Goal: Use online tool/utility: Utilize a website feature to perform a specific function

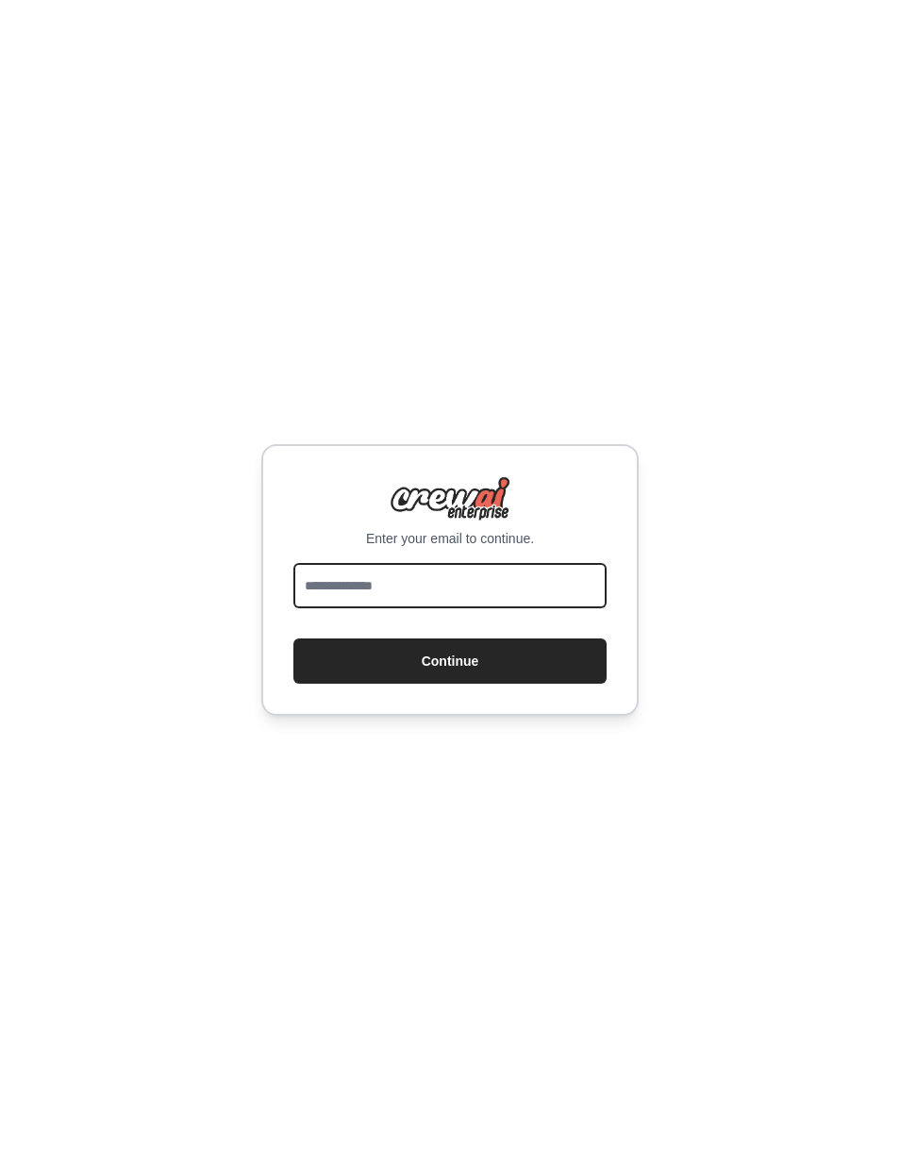
click at [504, 608] on input "email" at bounding box center [449, 585] width 313 height 45
click at [217, 894] on div "Enter your email to continue. ***** Continue" at bounding box center [450, 579] width 900 height 1159
click at [401, 608] on input "*****" at bounding box center [449, 585] width 313 height 45
type input "**********"
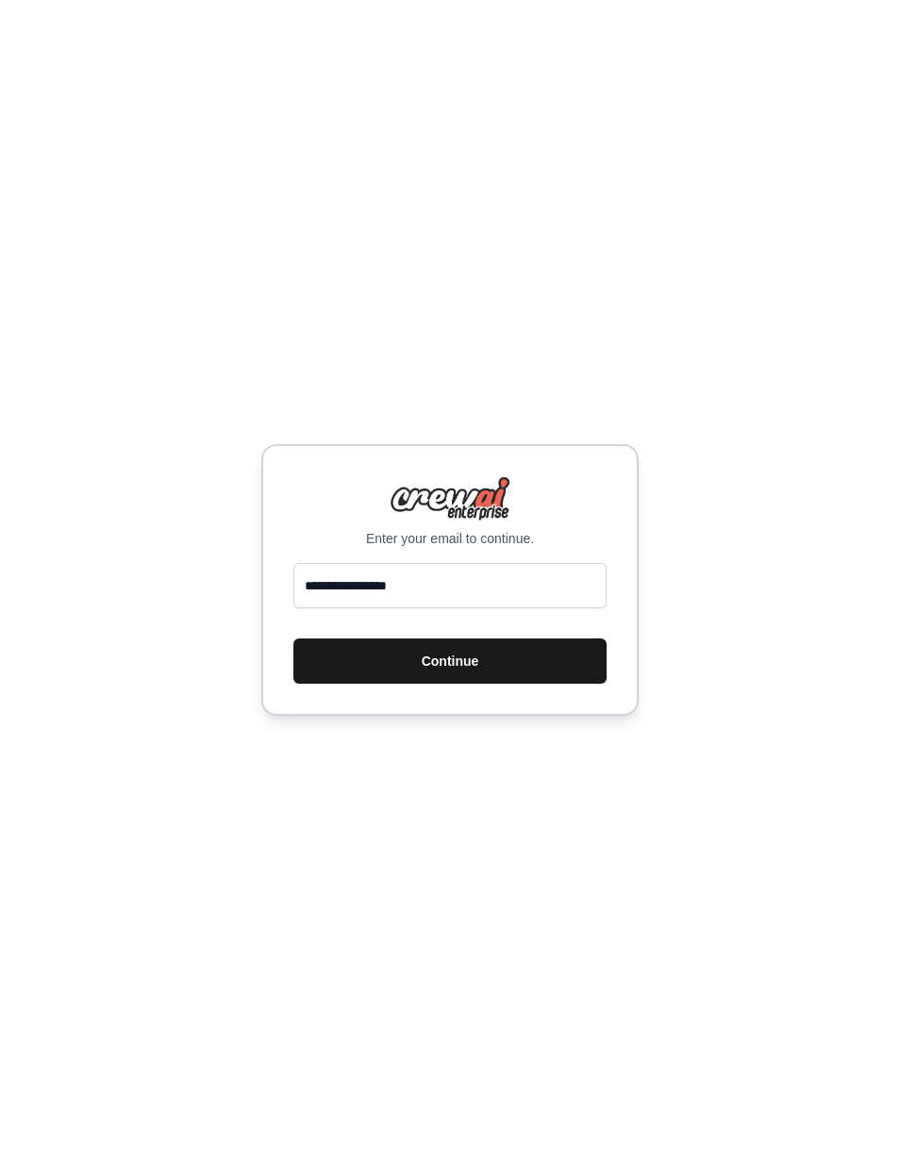
click at [538, 684] on button "Continue" at bounding box center [449, 660] width 313 height 45
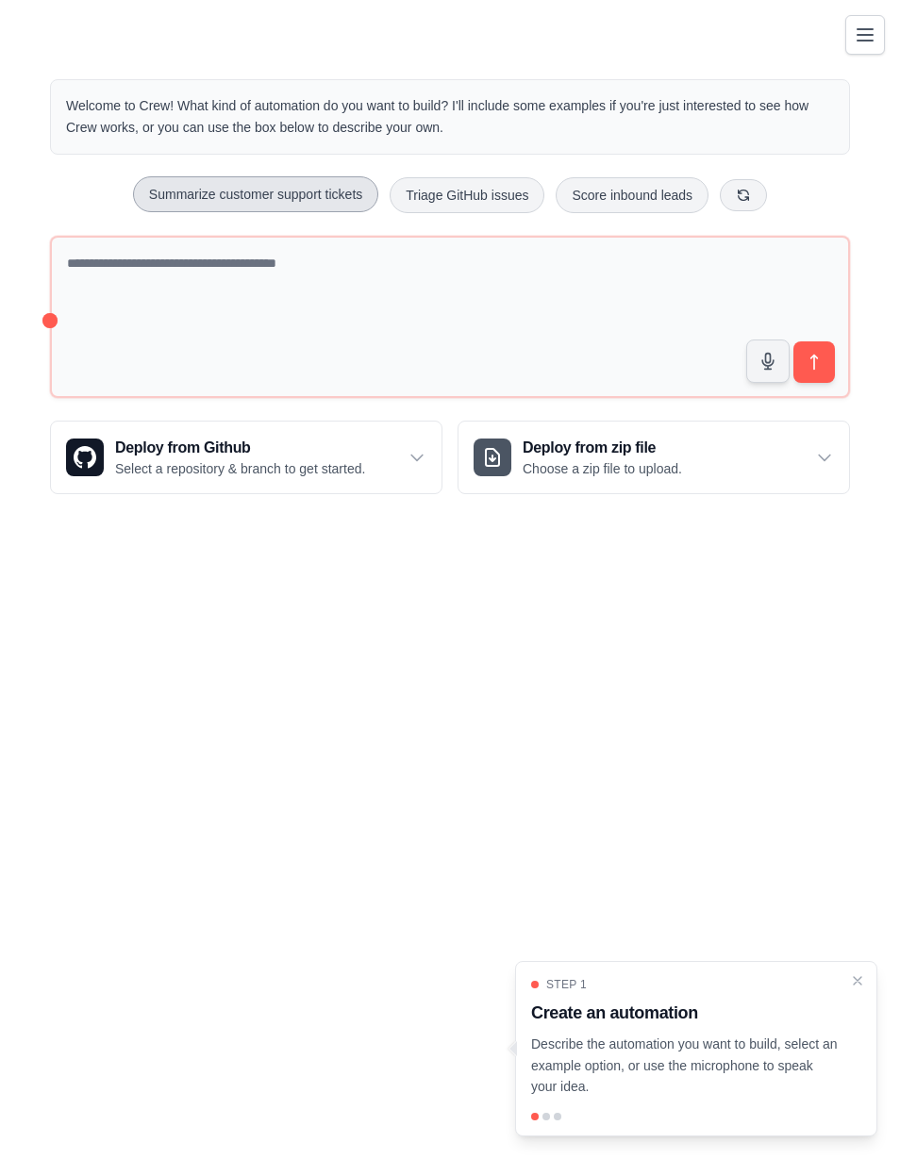
click at [179, 200] on button "Summarize customer support tickets" at bounding box center [255, 194] width 245 height 36
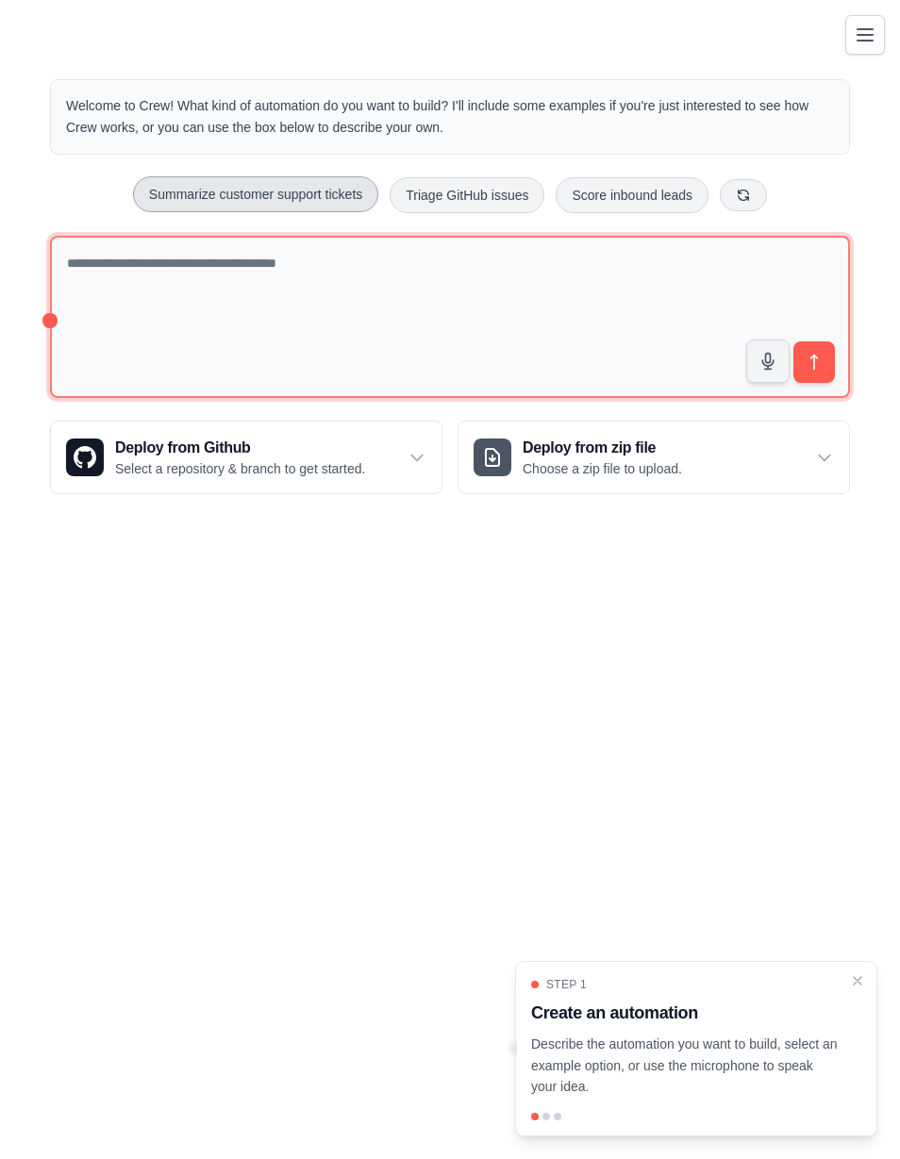
type textarea "**********"
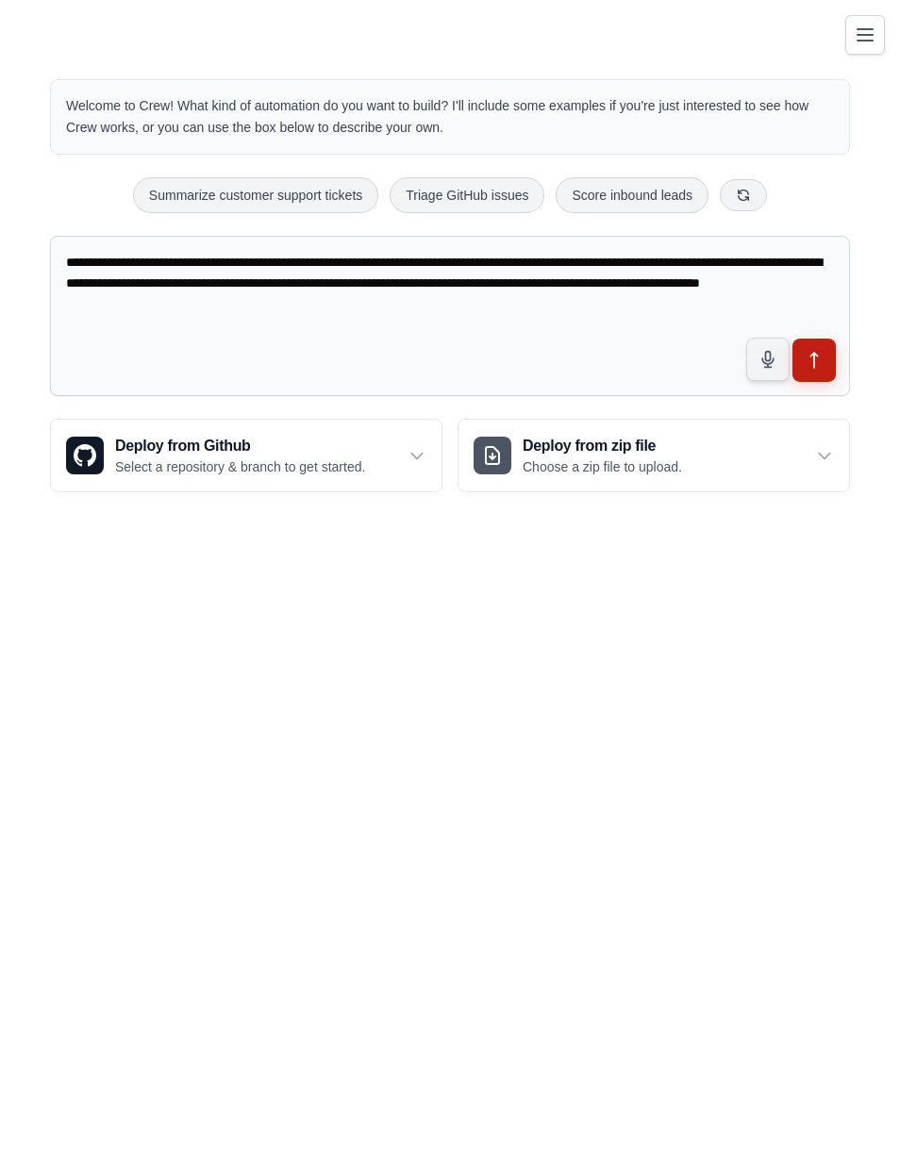
click at [817, 363] on icon "submit" at bounding box center [814, 361] width 20 height 20
click at [819, 369] on icon "submit" at bounding box center [814, 361] width 20 height 20
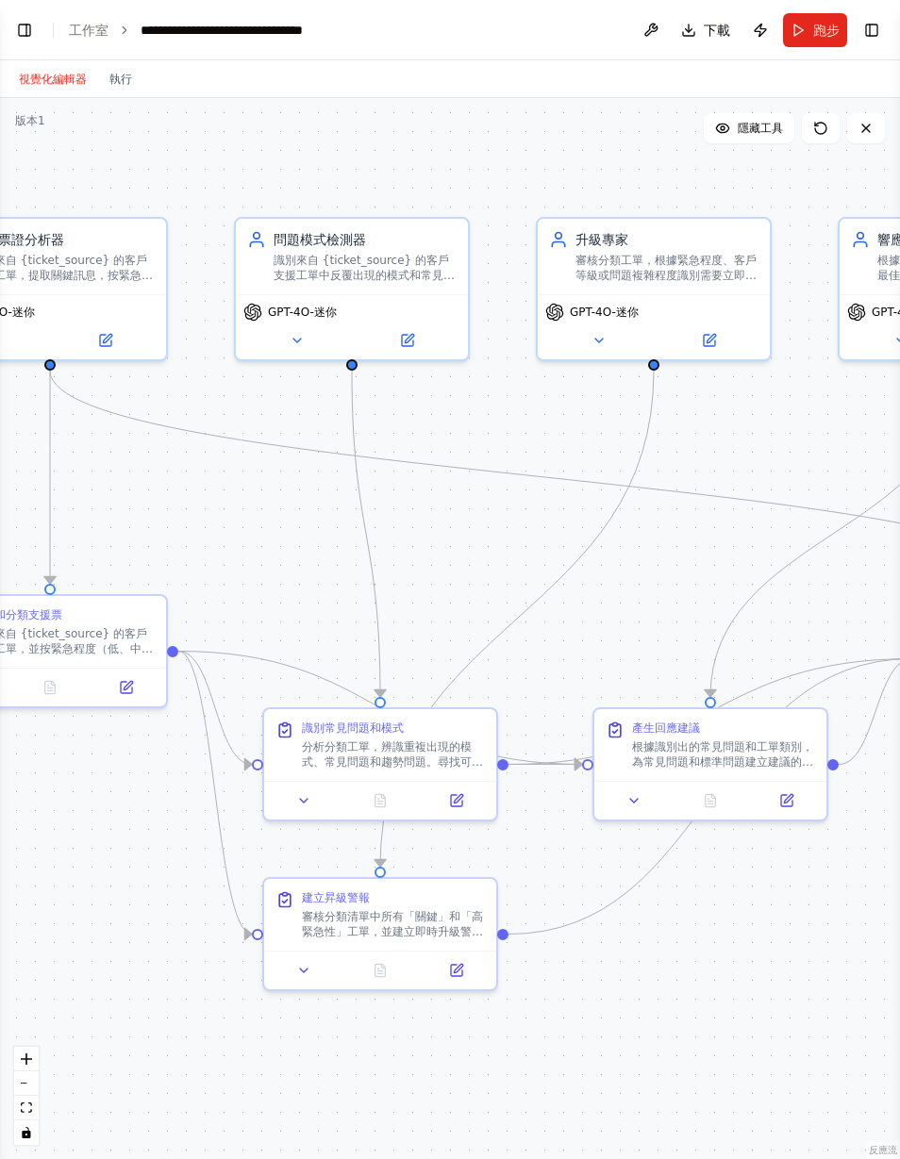
scroll to position [1143, 0]
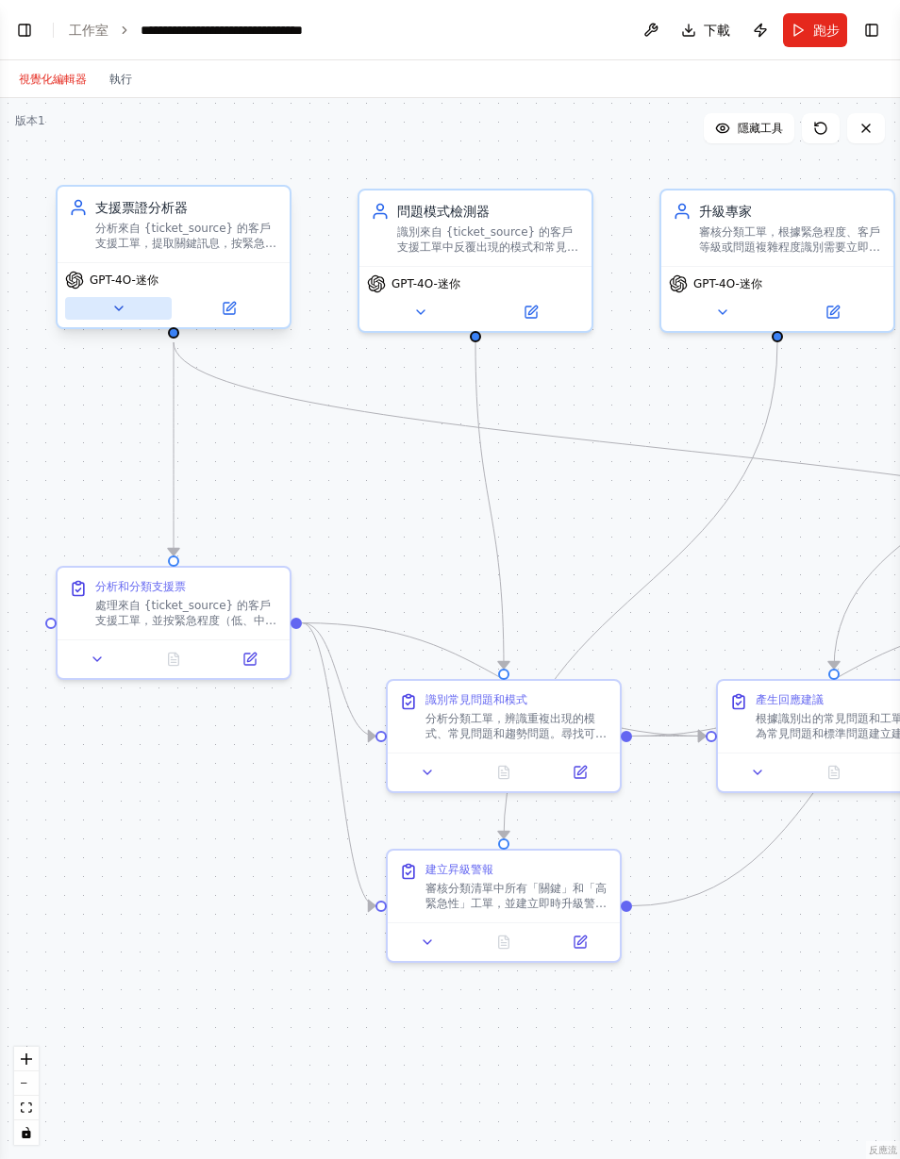
click at [122, 316] on icon at bounding box center [118, 308] width 15 height 15
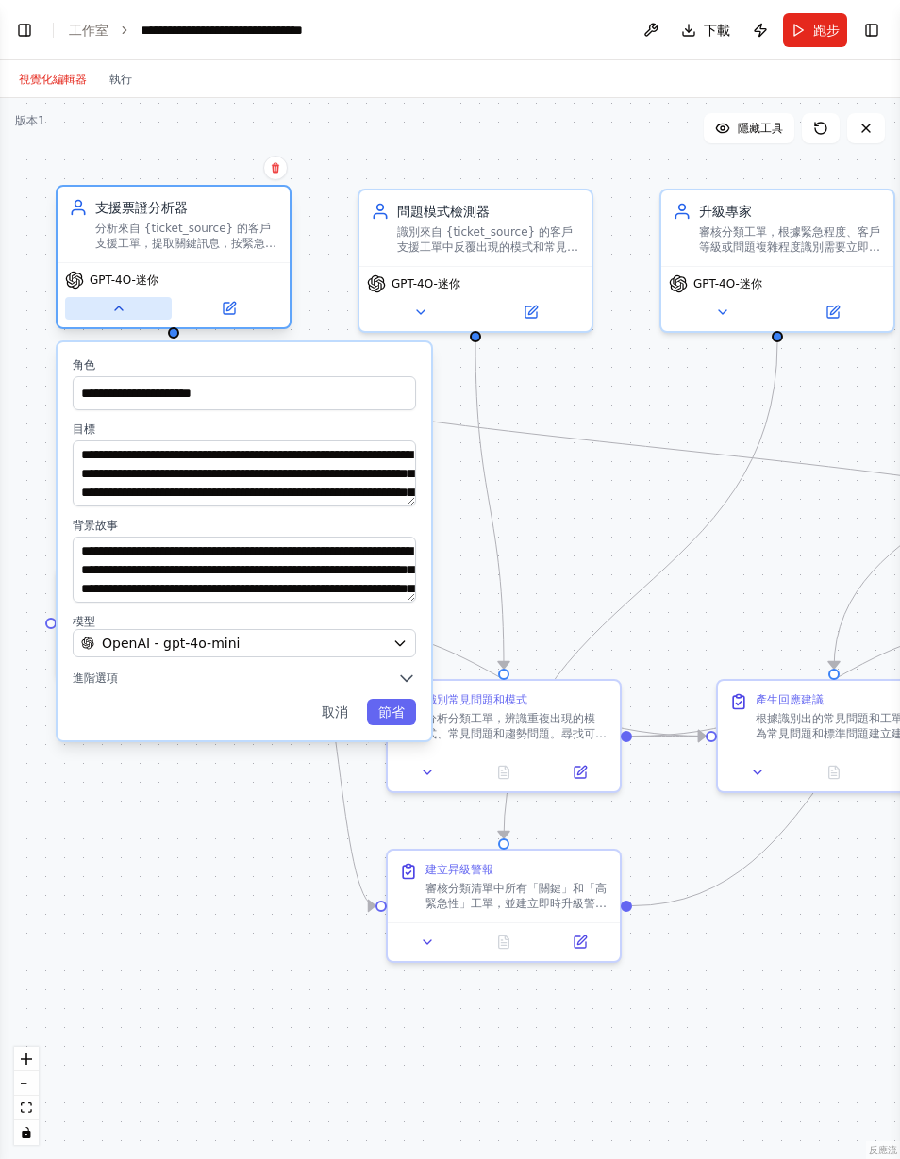
scroll to position [1635, 0]
click at [380, 716] on font "節省" at bounding box center [391, 711] width 26 height 15
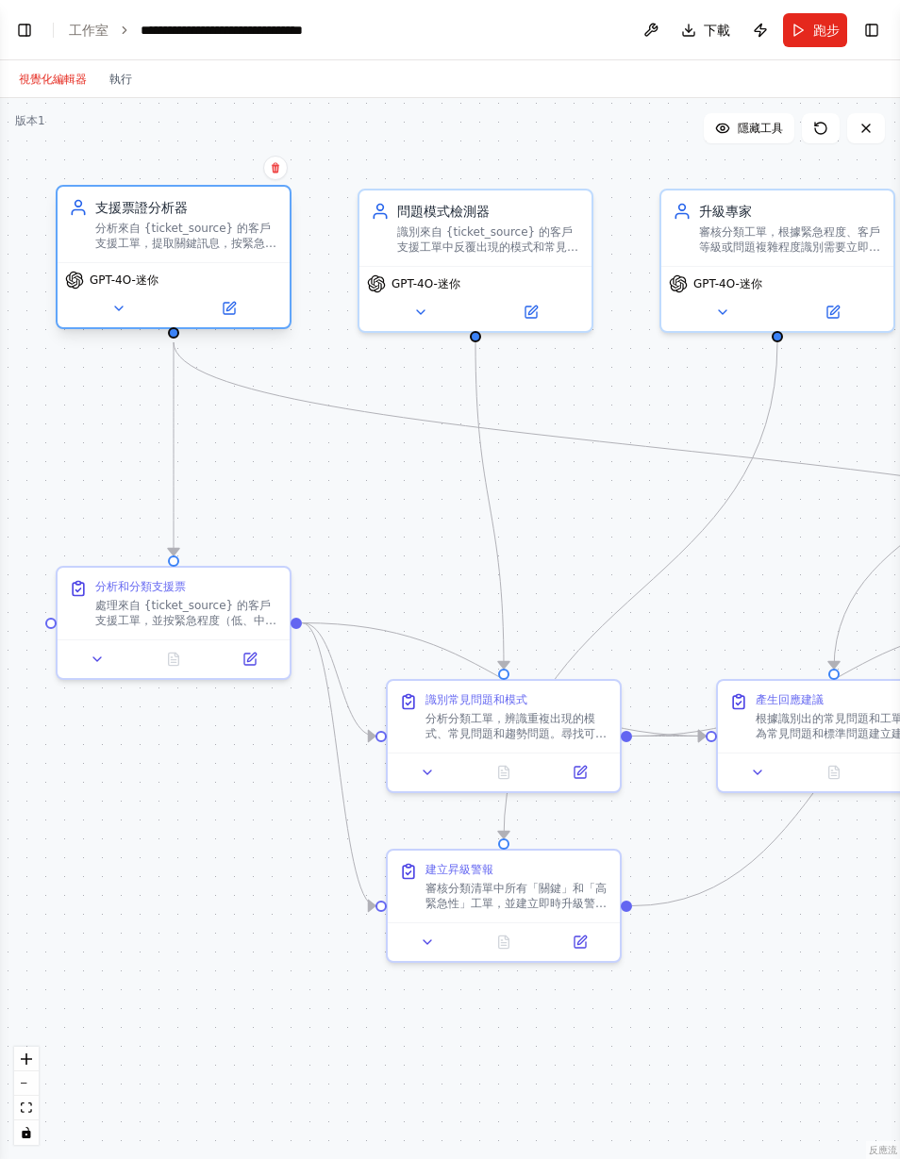
click at [98, 282] on font "GPT-4O-迷你" at bounding box center [124, 279] width 69 height 13
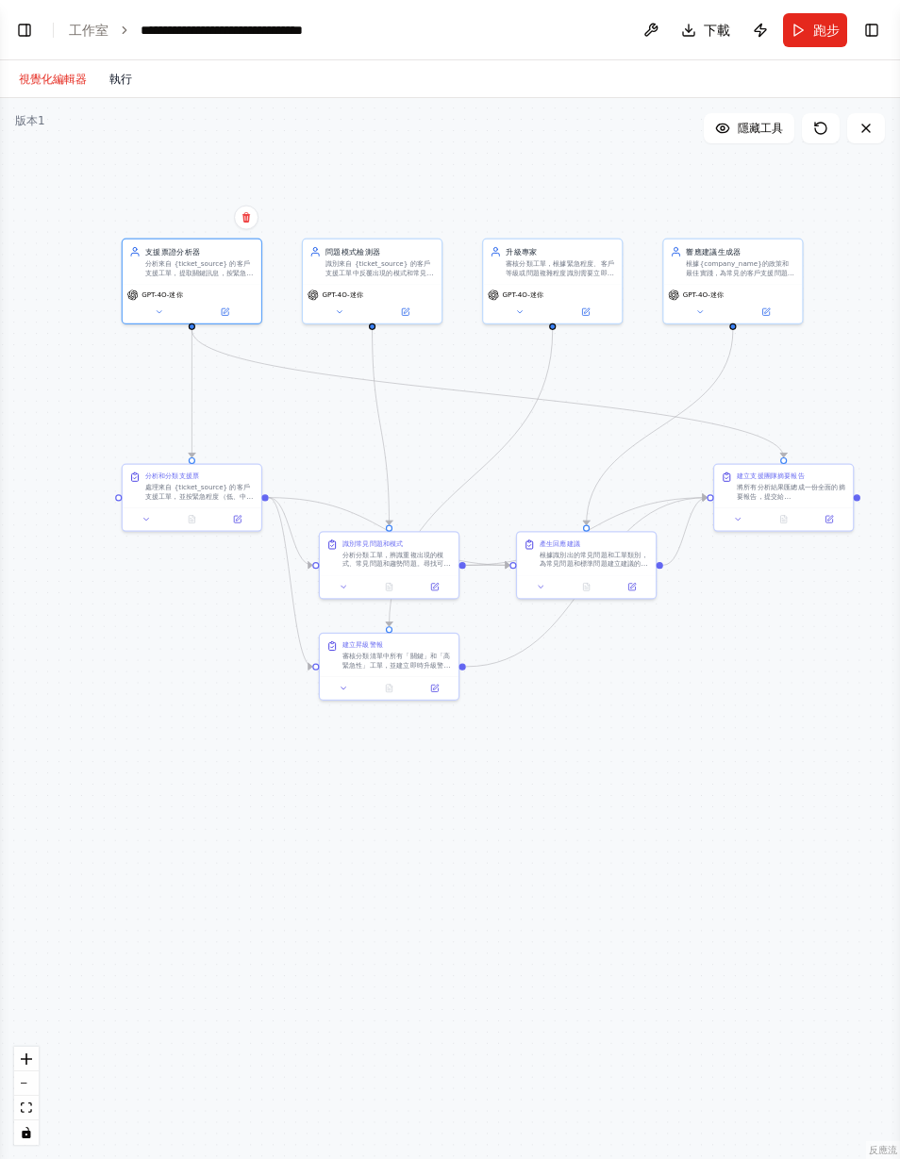
click at [122, 76] on font "執行" at bounding box center [120, 79] width 23 height 13
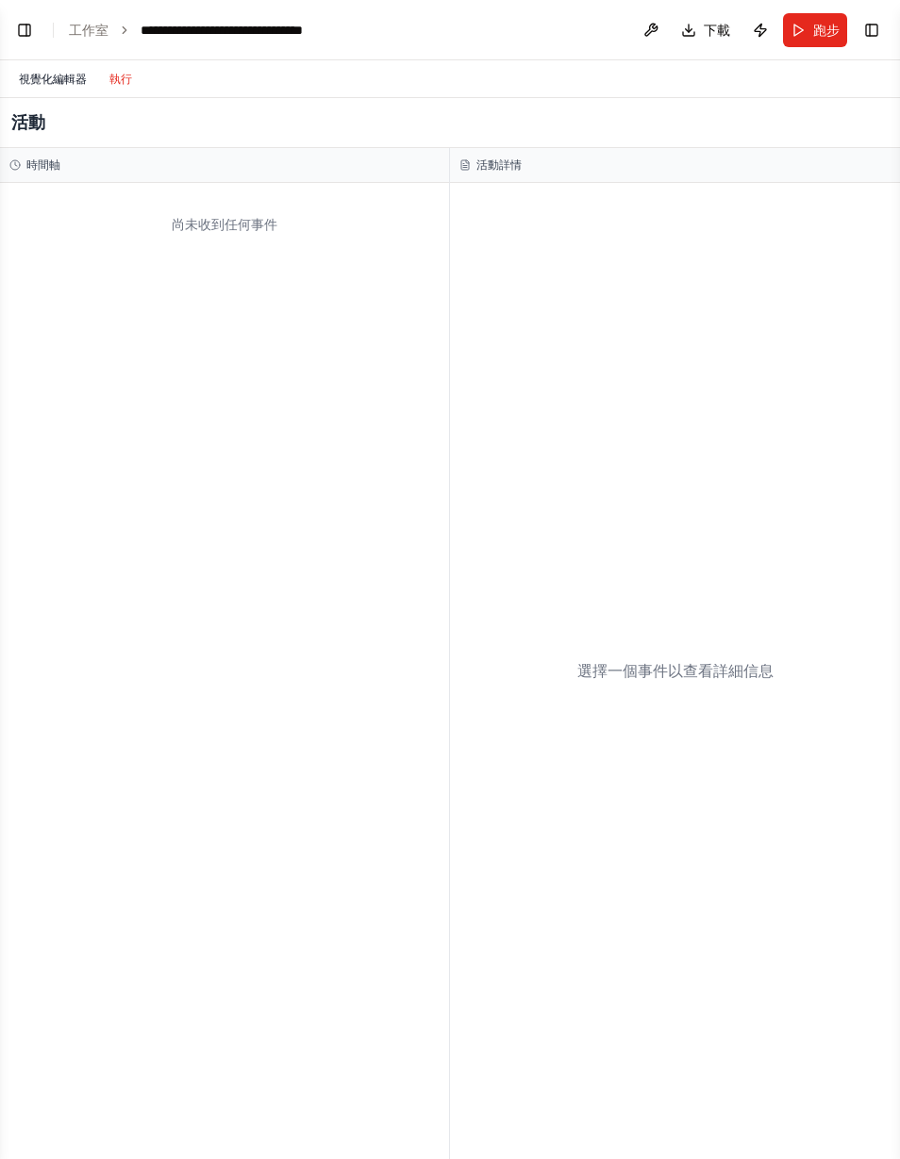
click at [62, 83] on font "視覺化編輯器" at bounding box center [53, 79] width 68 height 13
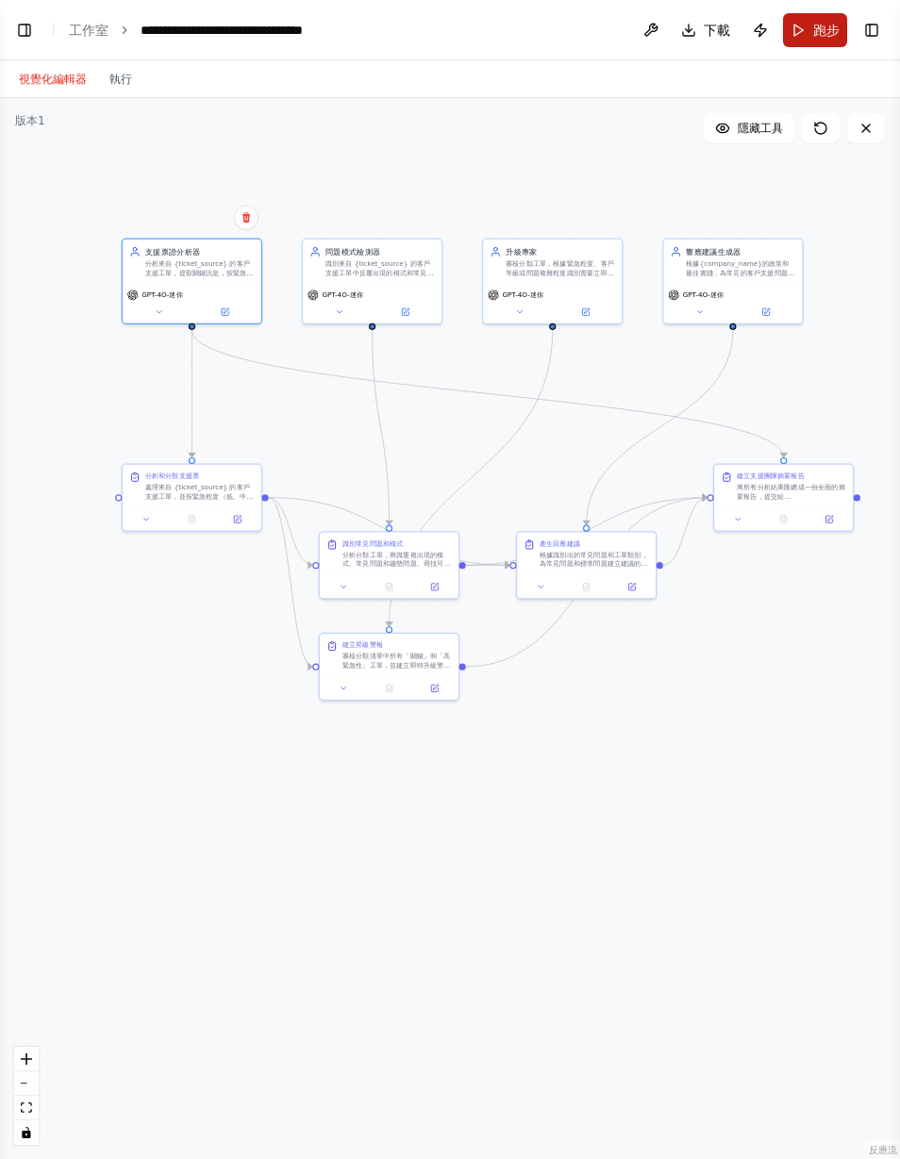
click at [817, 26] on font "跑步" at bounding box center [826, 30] width 26 height 15
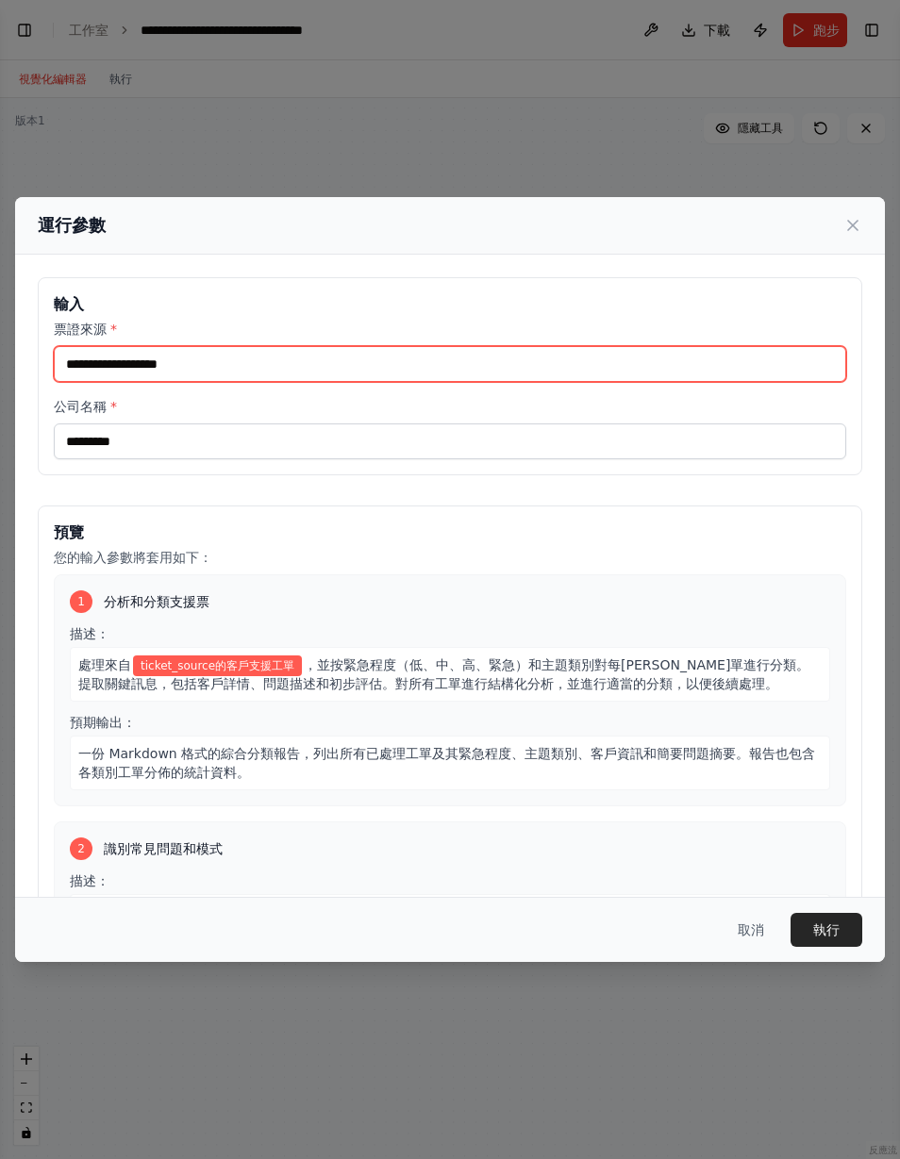
click at [88, 346] on input "票證來源 *" at bounding box center [450, 364] width 792 height 36
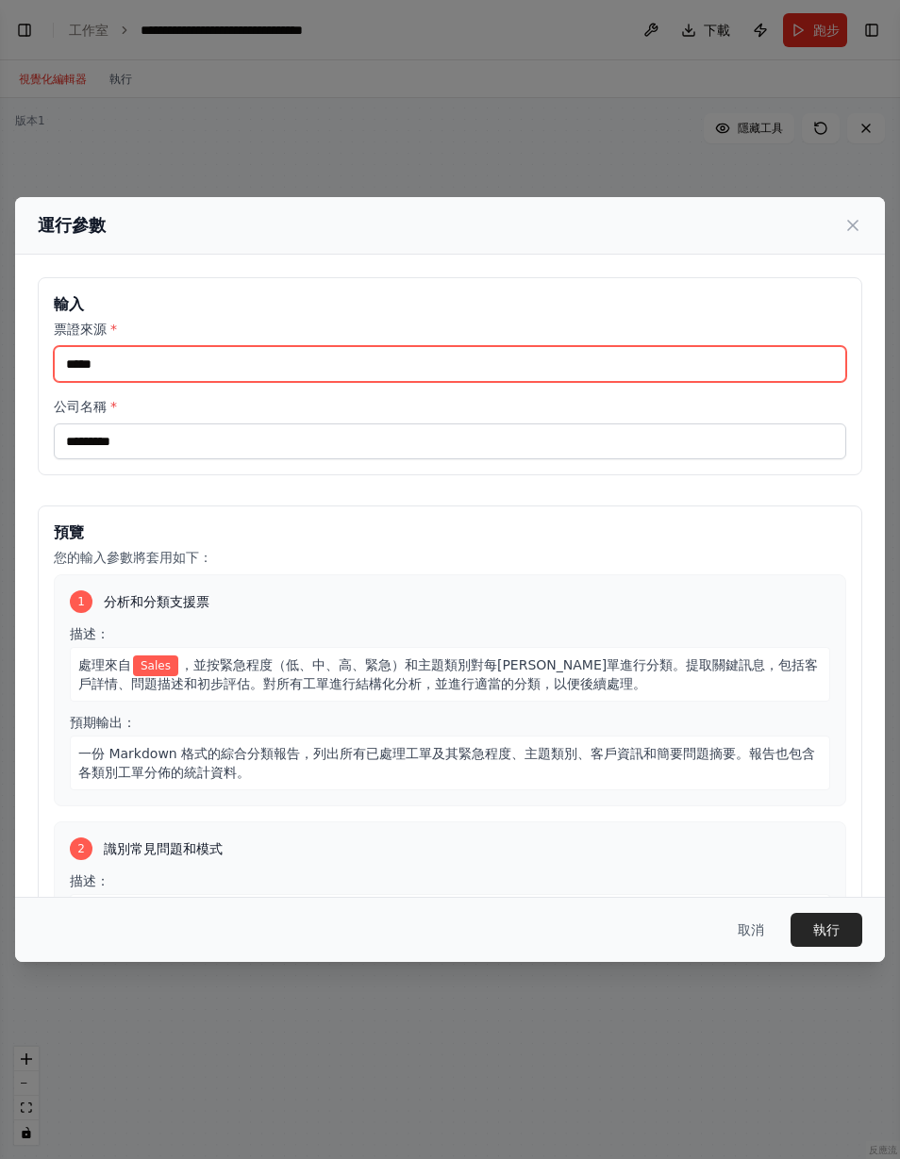
type input "*****"
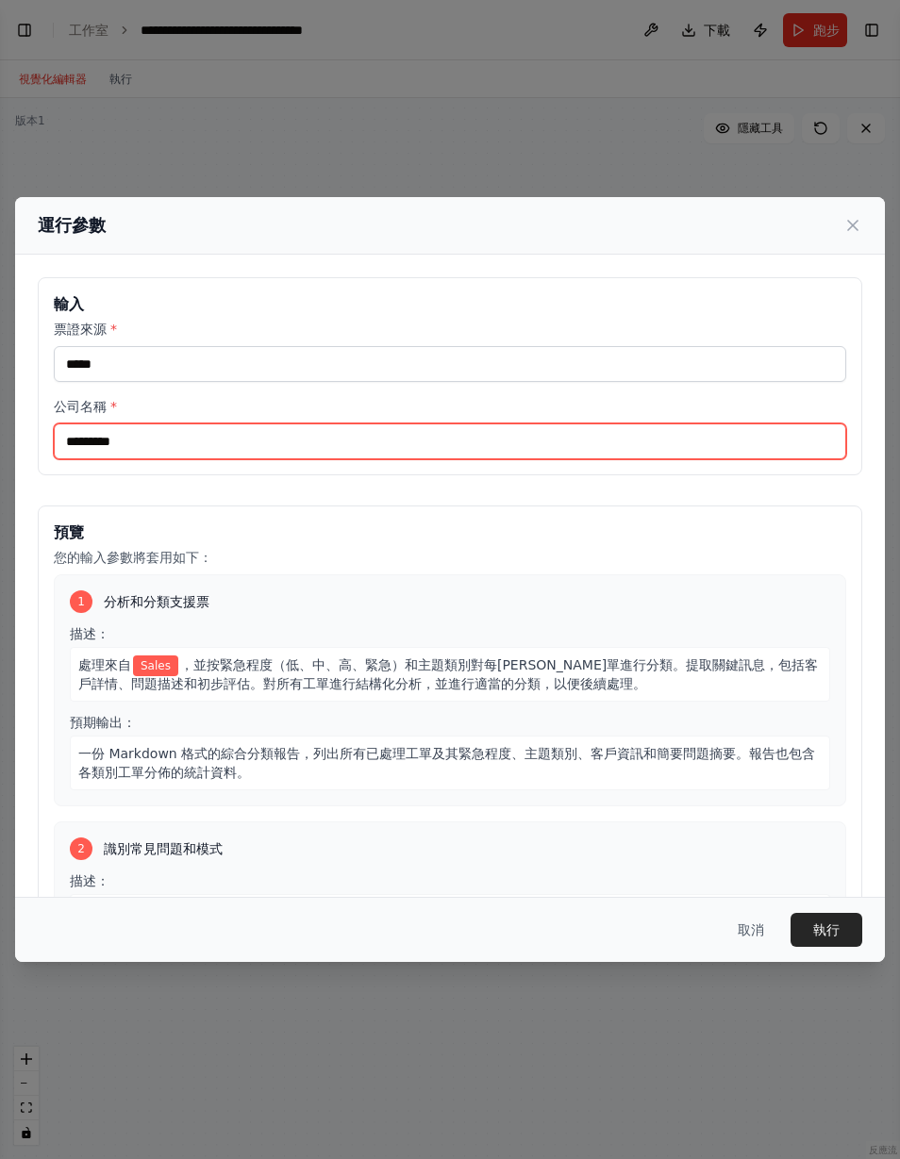
click at [184, 423] on input "公司名稱 *" at bounding box center [450, 441] width 792 height 36
type input "****"
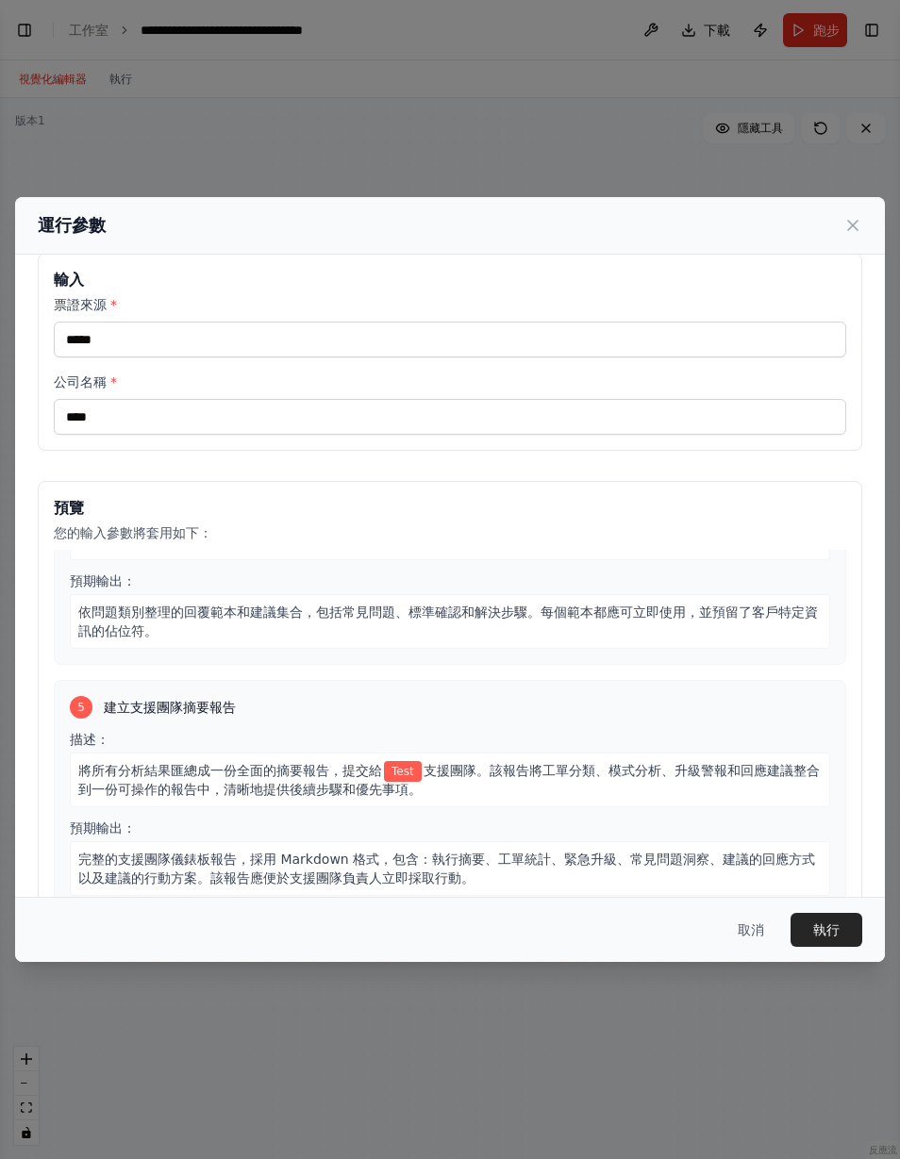
scroll to position [858, 0]
click at [831, 937] on font "執行" at bounding box center [826, 929] width 26 height 15
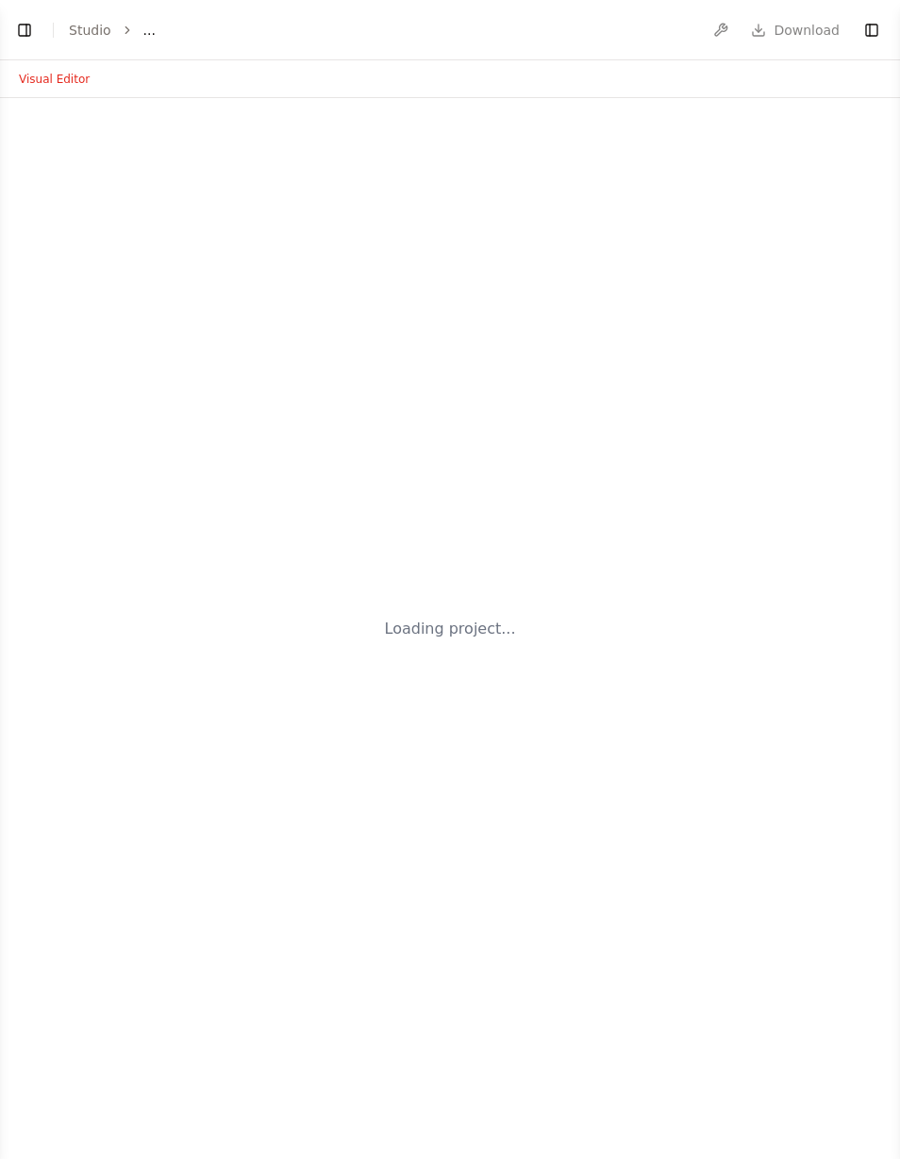
select select "****"
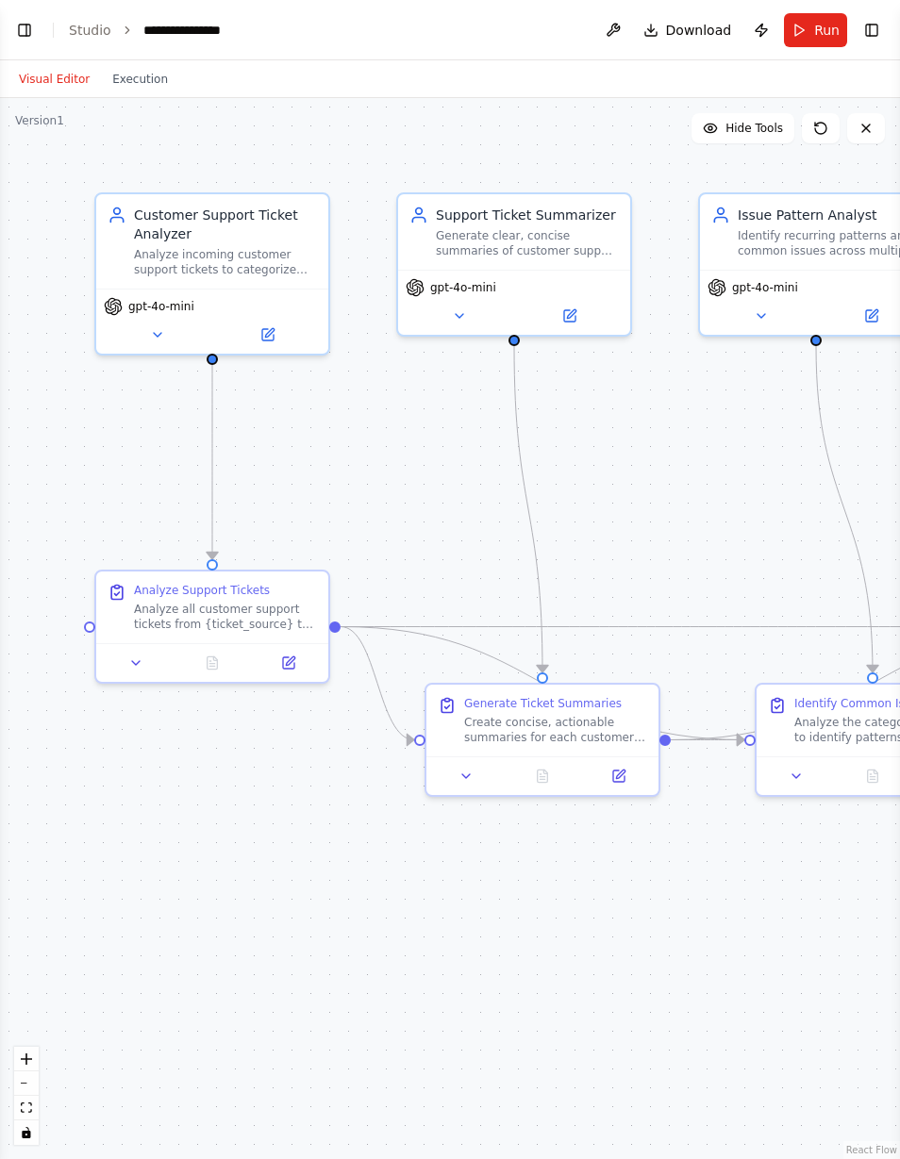
scroll to position [819, 0]
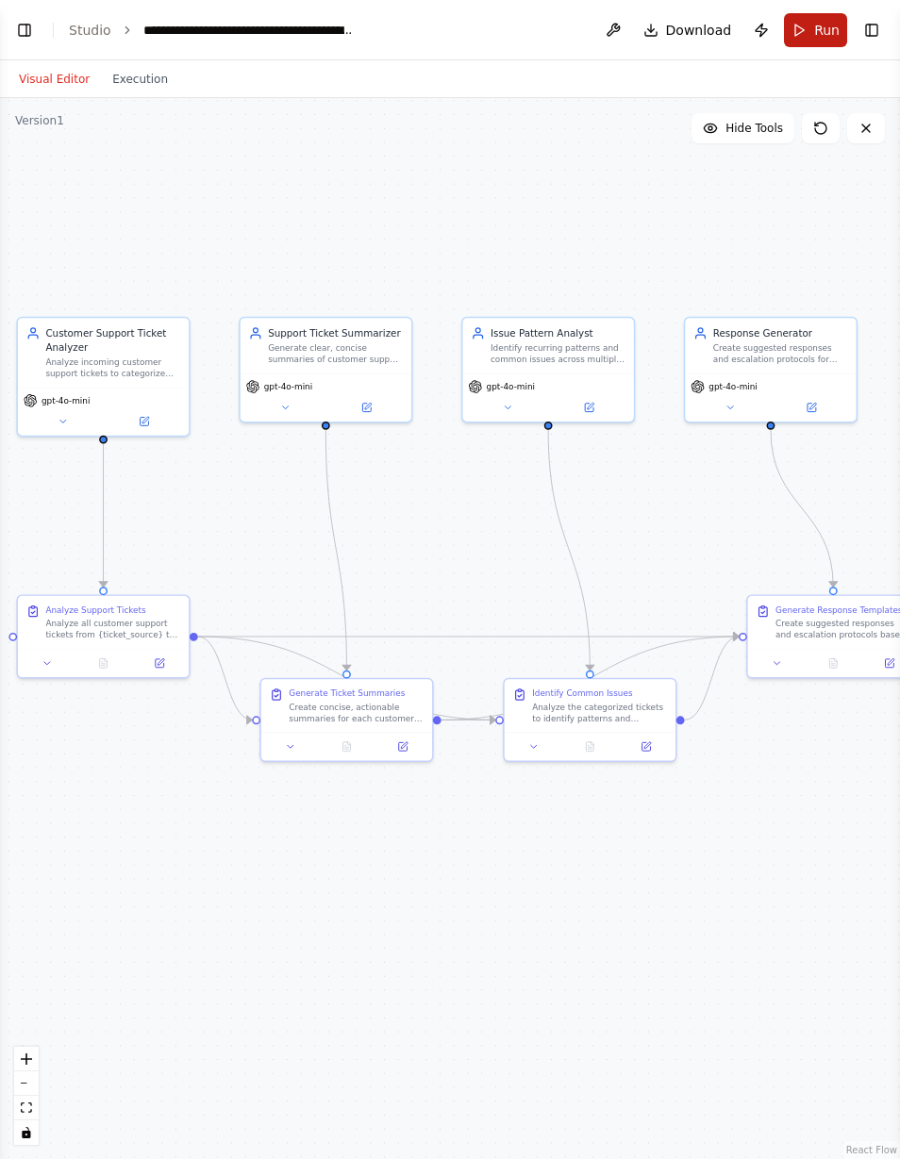
click at [811, 25] on button "Run" at bounding box center [815, 30] width 63 height 34
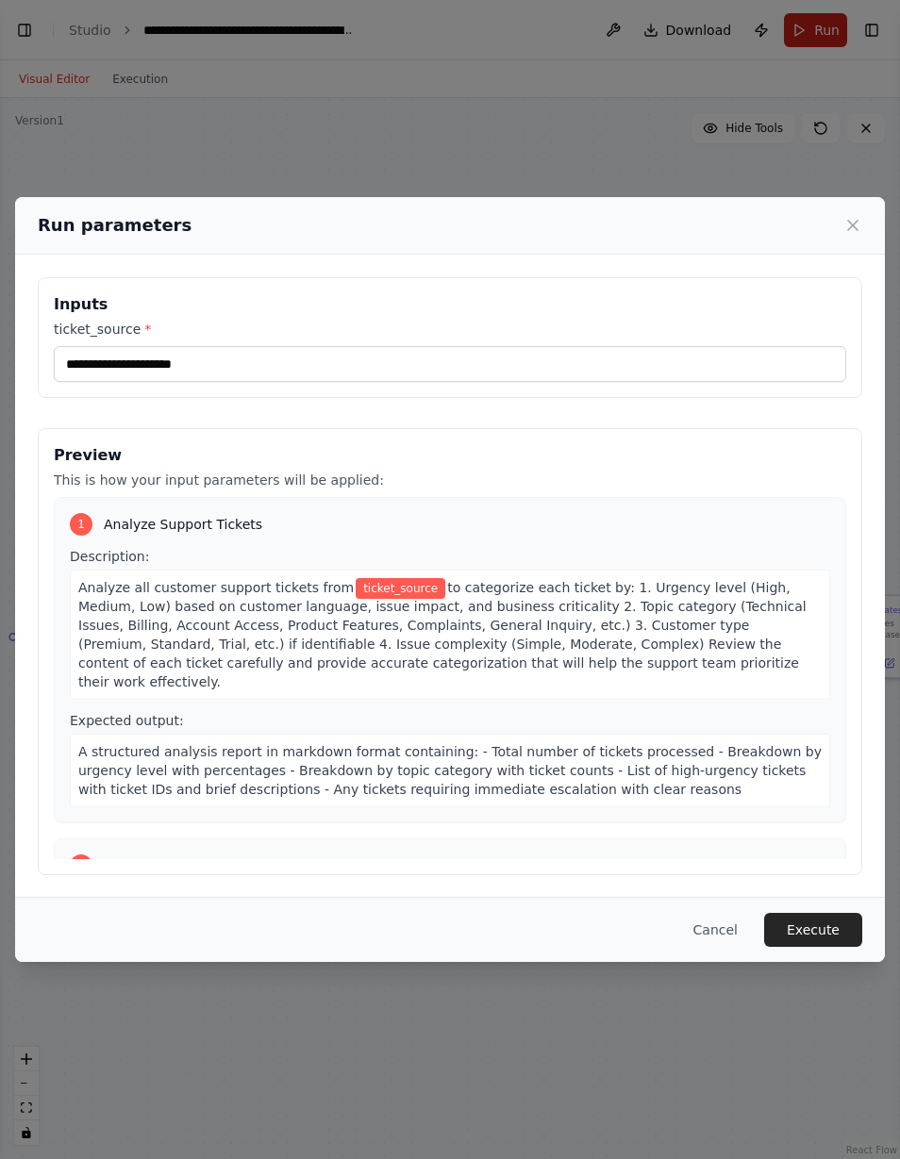
scroll to position [1453, 0]
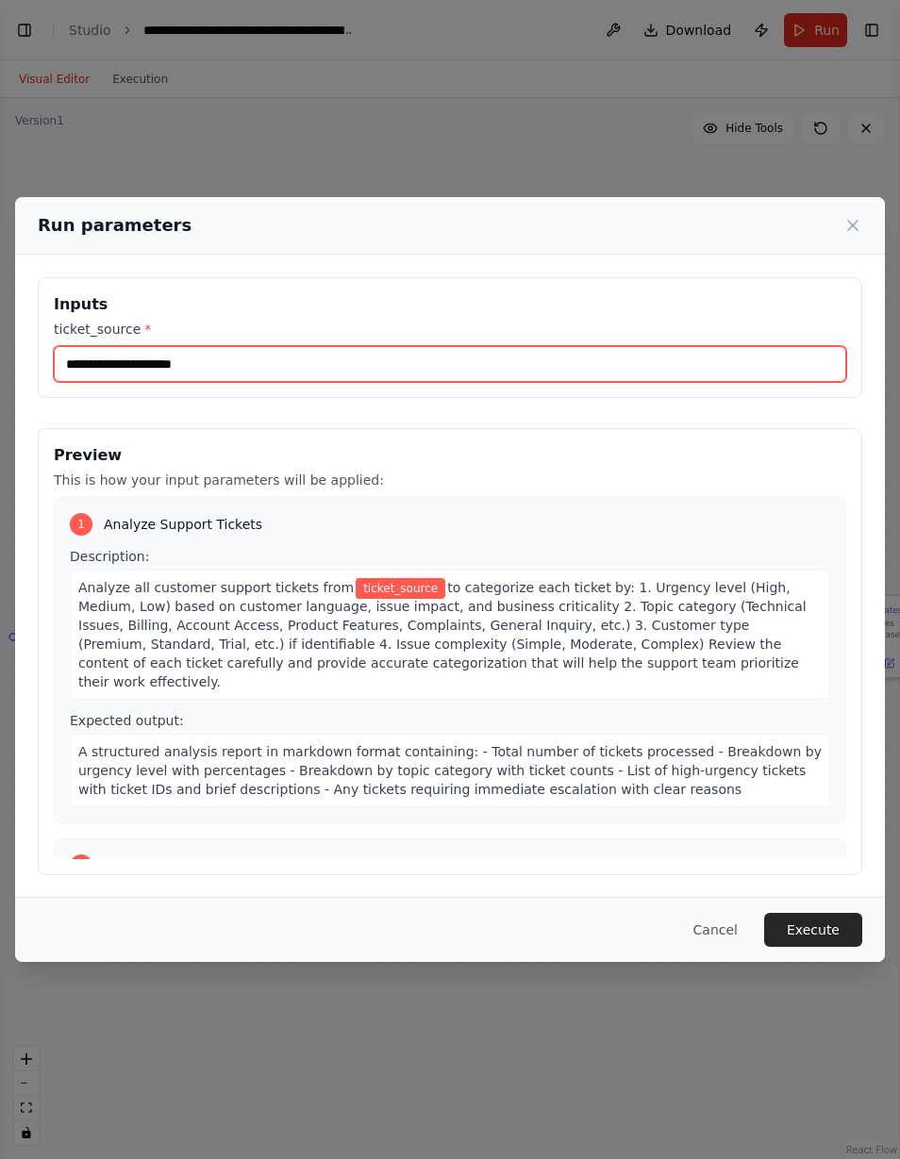
click at [85, 346] on input "ticket_source *" at bounding box center [450, 364] width 792 height 36
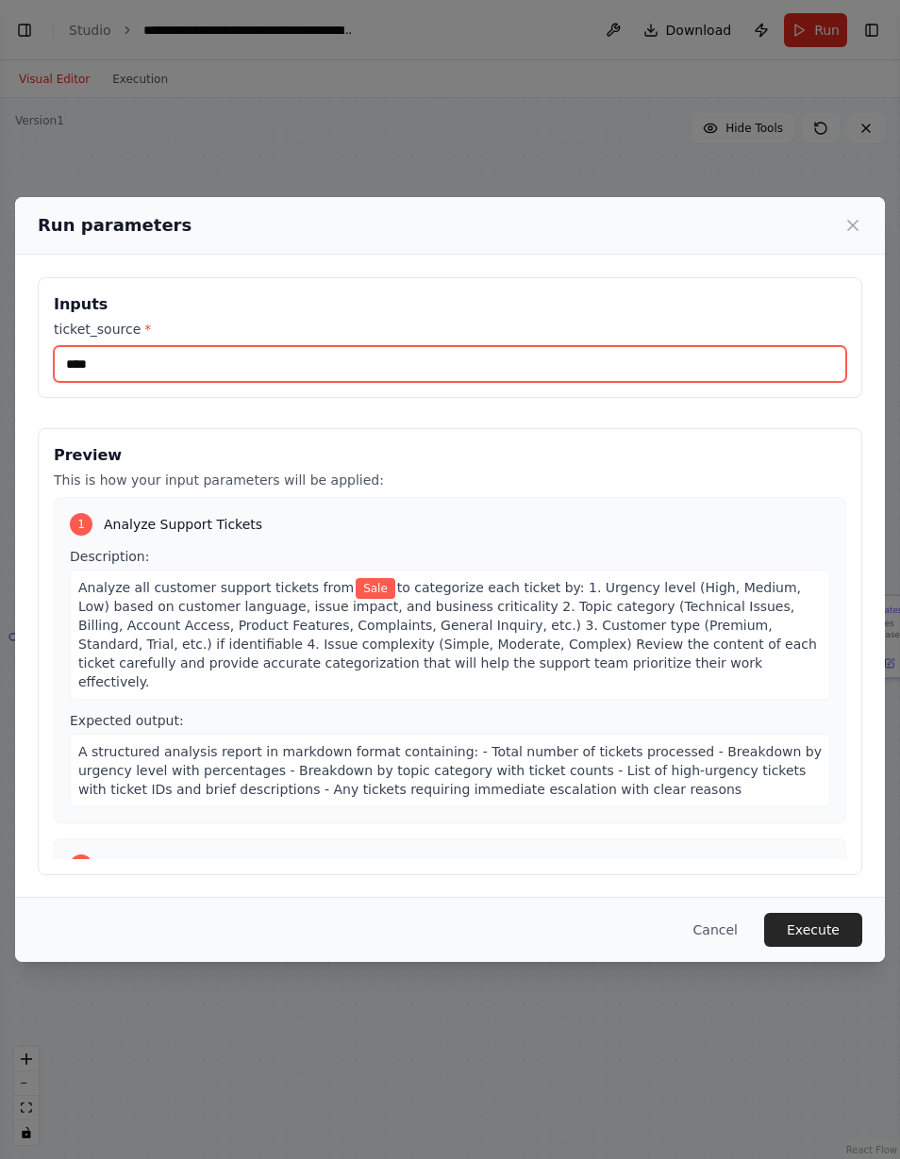
type input "*****"
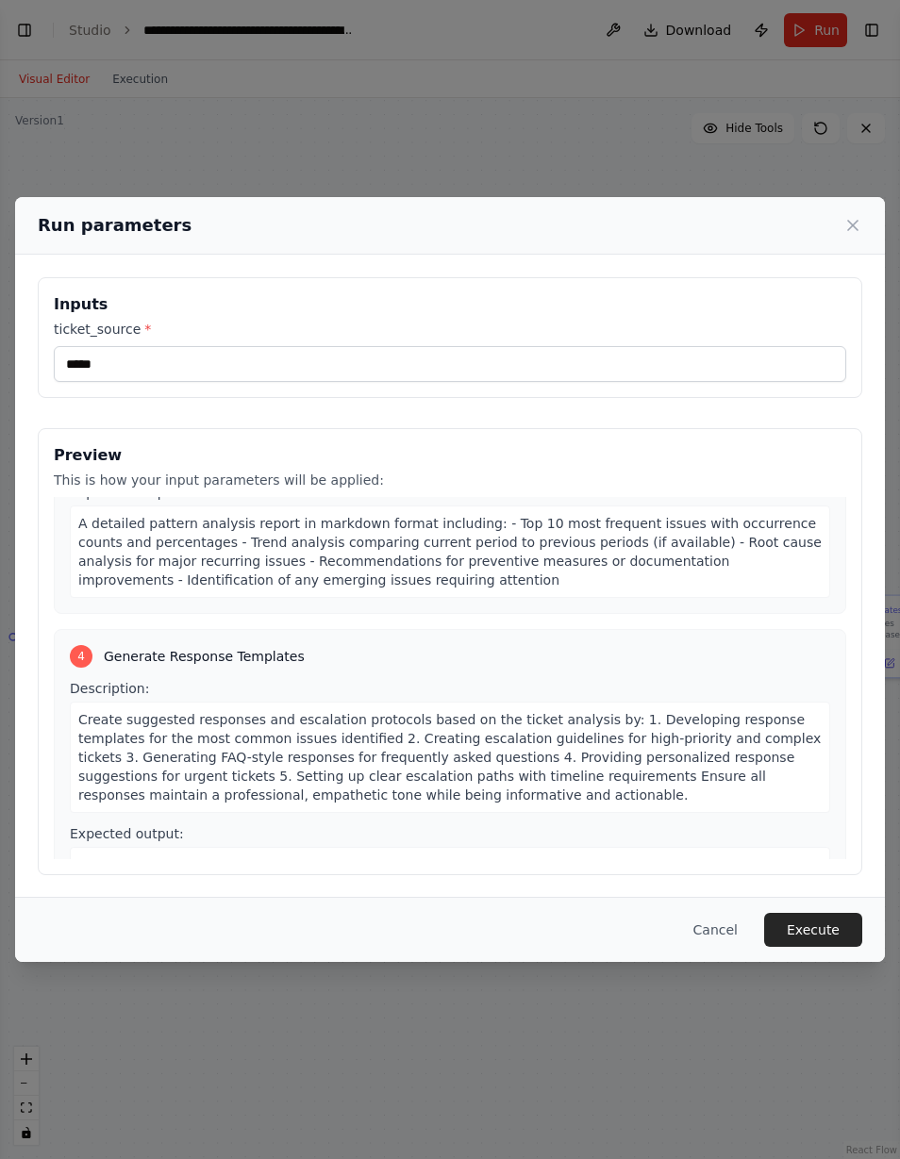
scroll to position [846, 0]
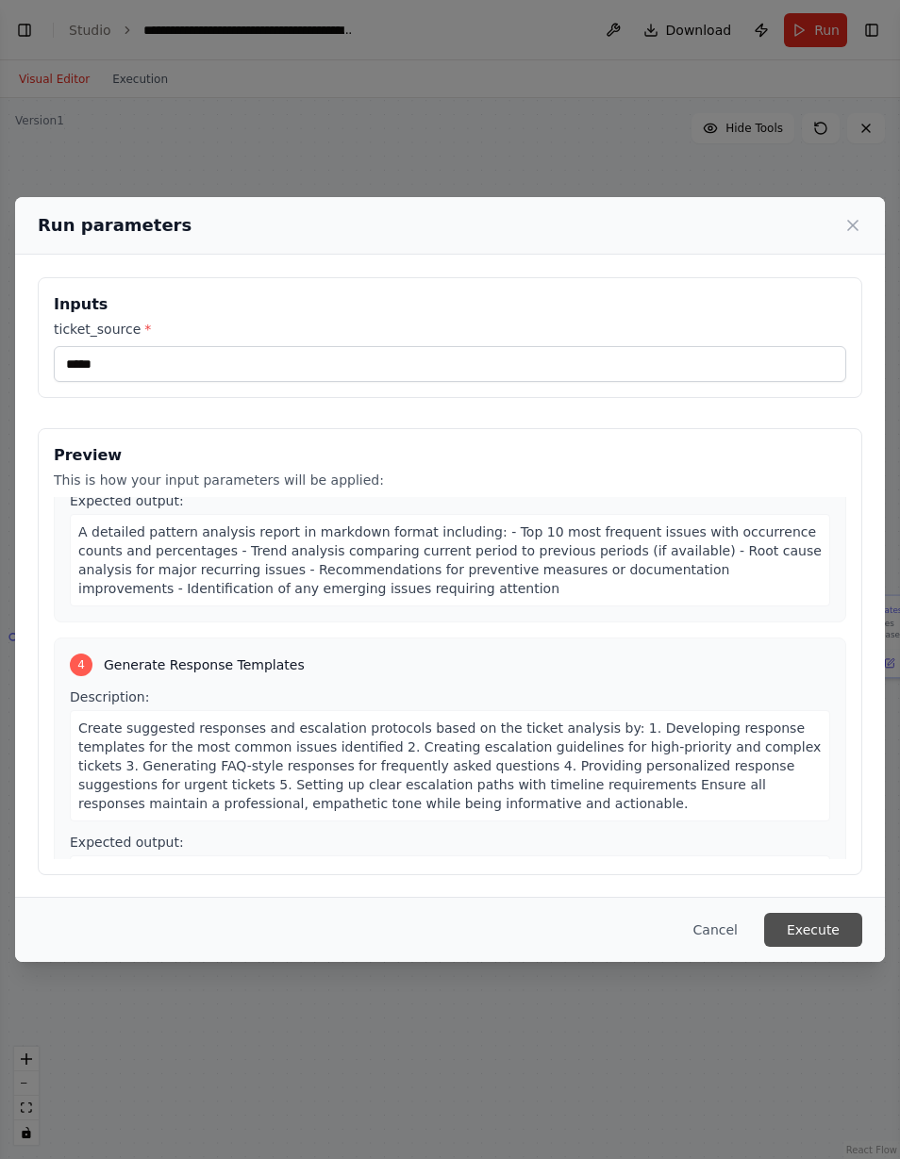
click at [835, 947] on button "Execute" at bounding box center [813, 930] width 98 height 34
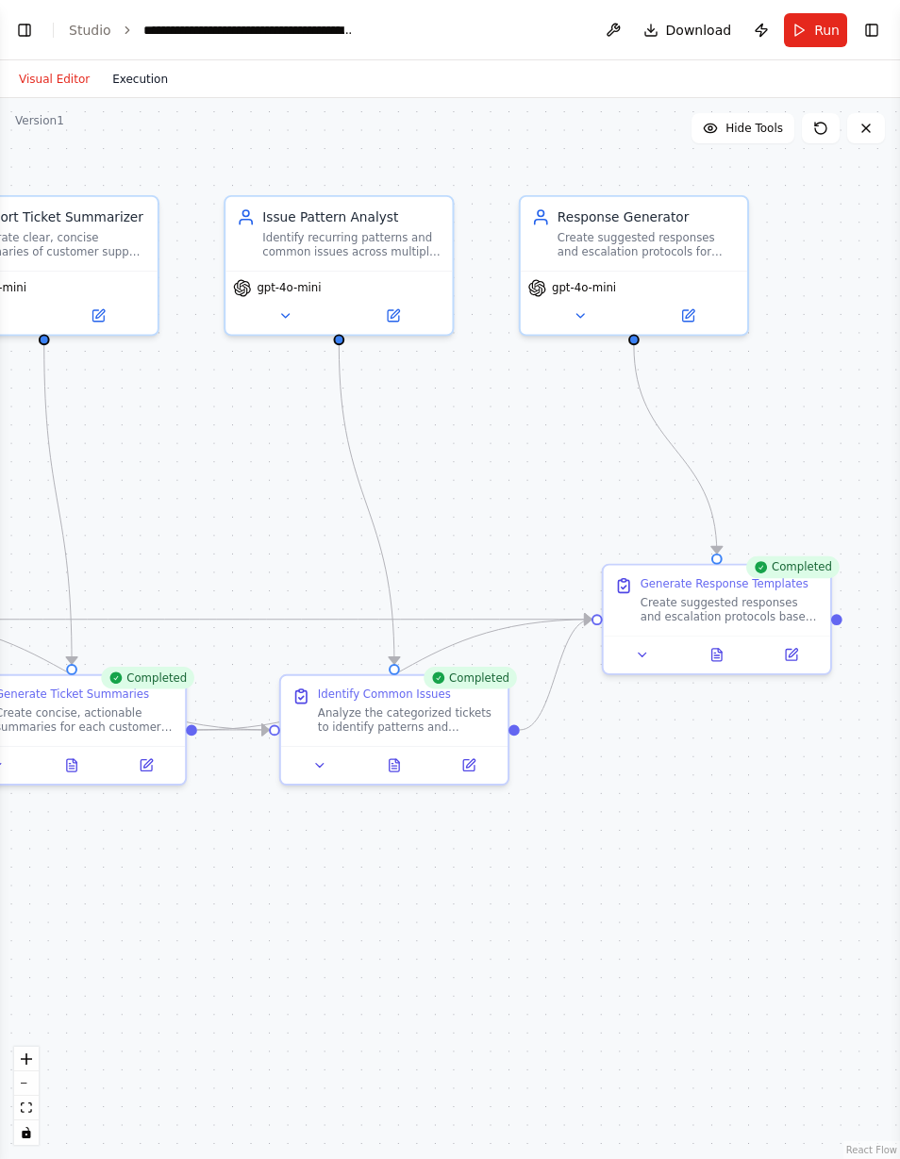
click at [158, 83] on button "Execution" at bounding box center [140, 79] width 78 height 23
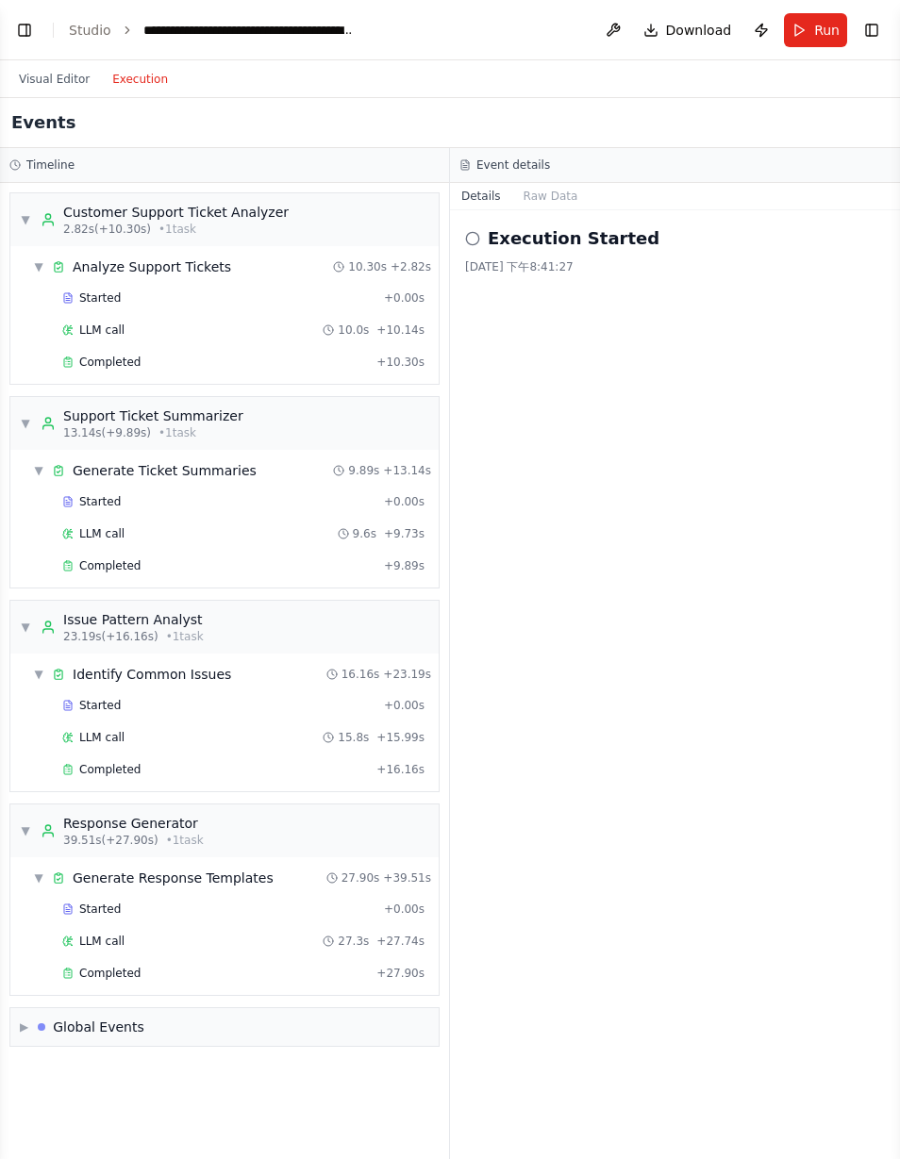
scroll to position [0, 0]
click at [873, 36] on button "Toggle Right Sidebar" at bounding box center [871, 30] width 26 height 26
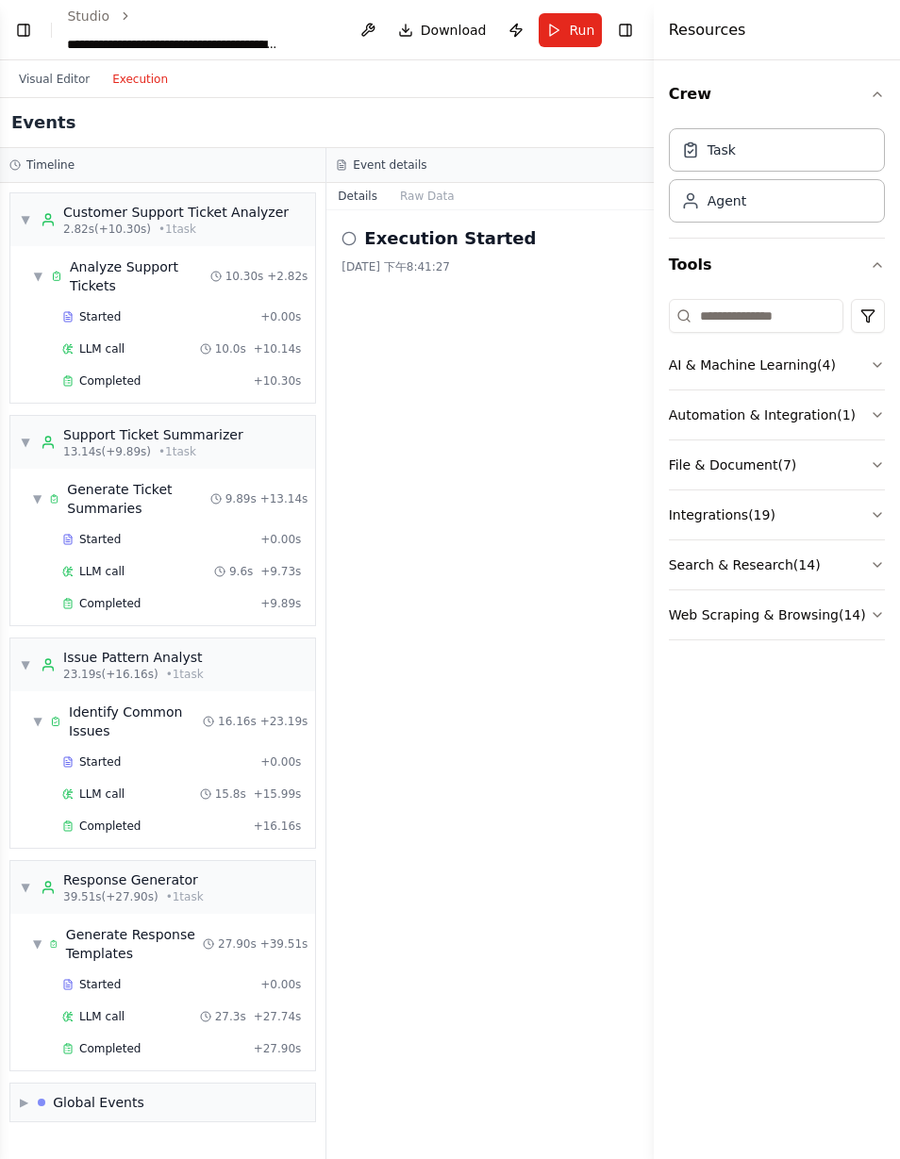
click at [545, 520] on div "Execution Started 2025/8/10 下午8:41:27" at bounding box center [489, 684] width 326 height 949
click at [868, 89] on button "Crew" at bounding box center [777, 94] width 216 height 53
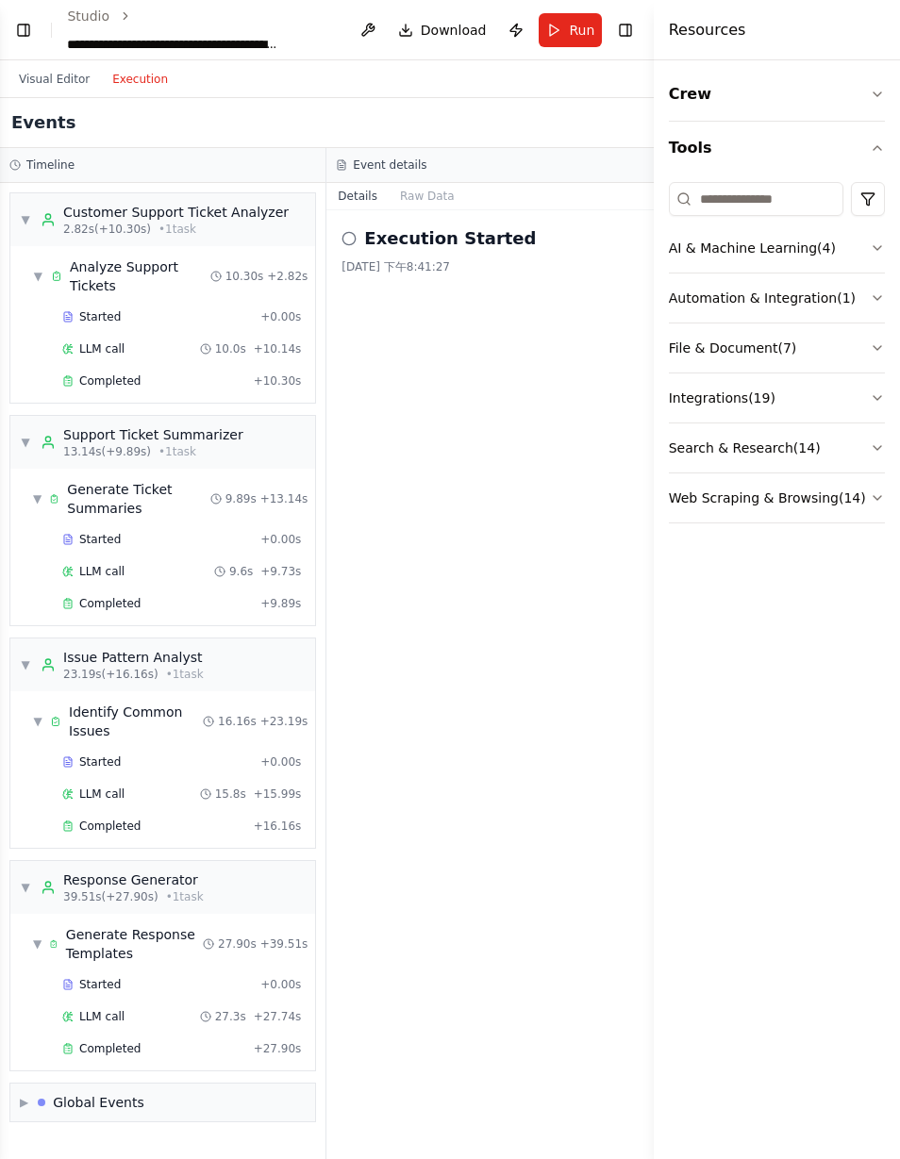
click at [868, 30] on div "Resources" at bounding box center [776, 30] width 246 height 60
click at [626, 38] on button "Toggle Right Sidebar" at bounding box center [625, 30] width 25 height 26
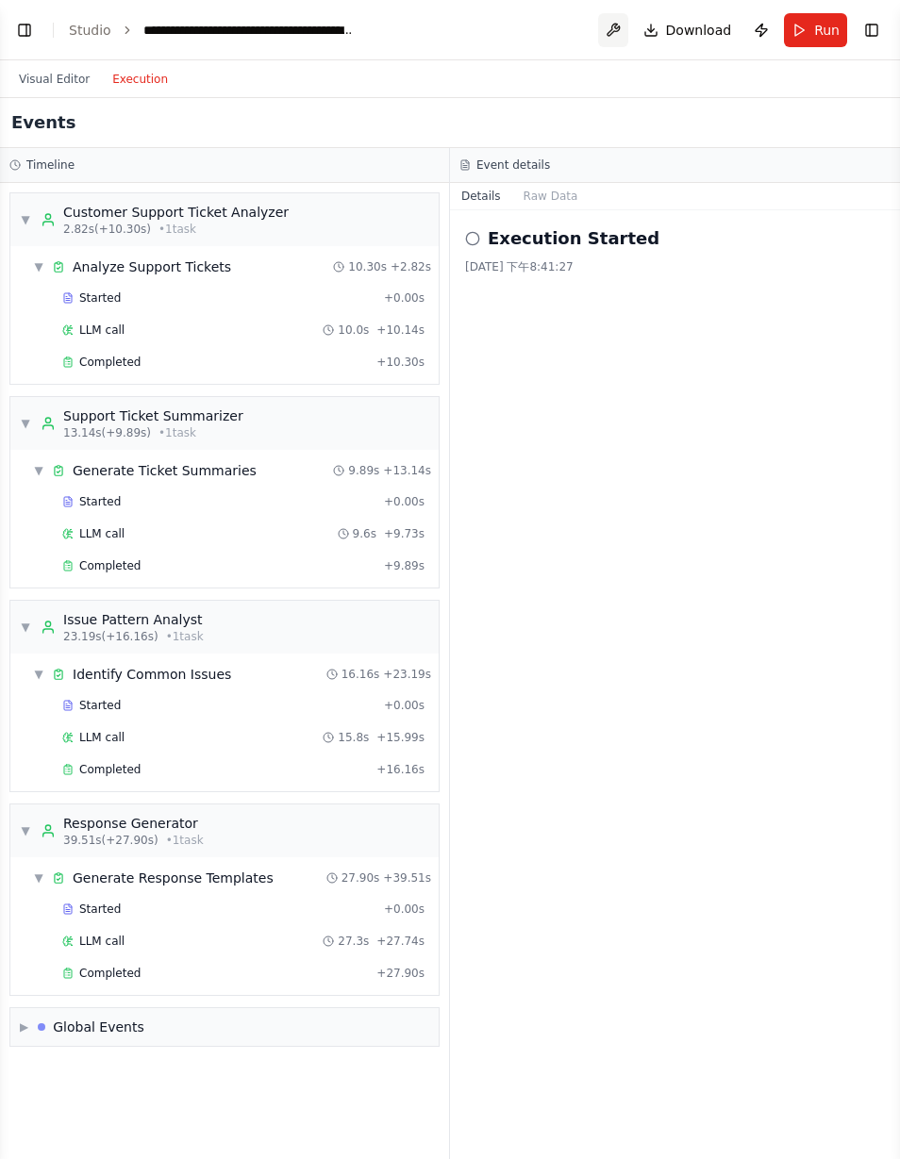
click at [620, 39] on button at bounding box center [613, 30] width 30 height 34
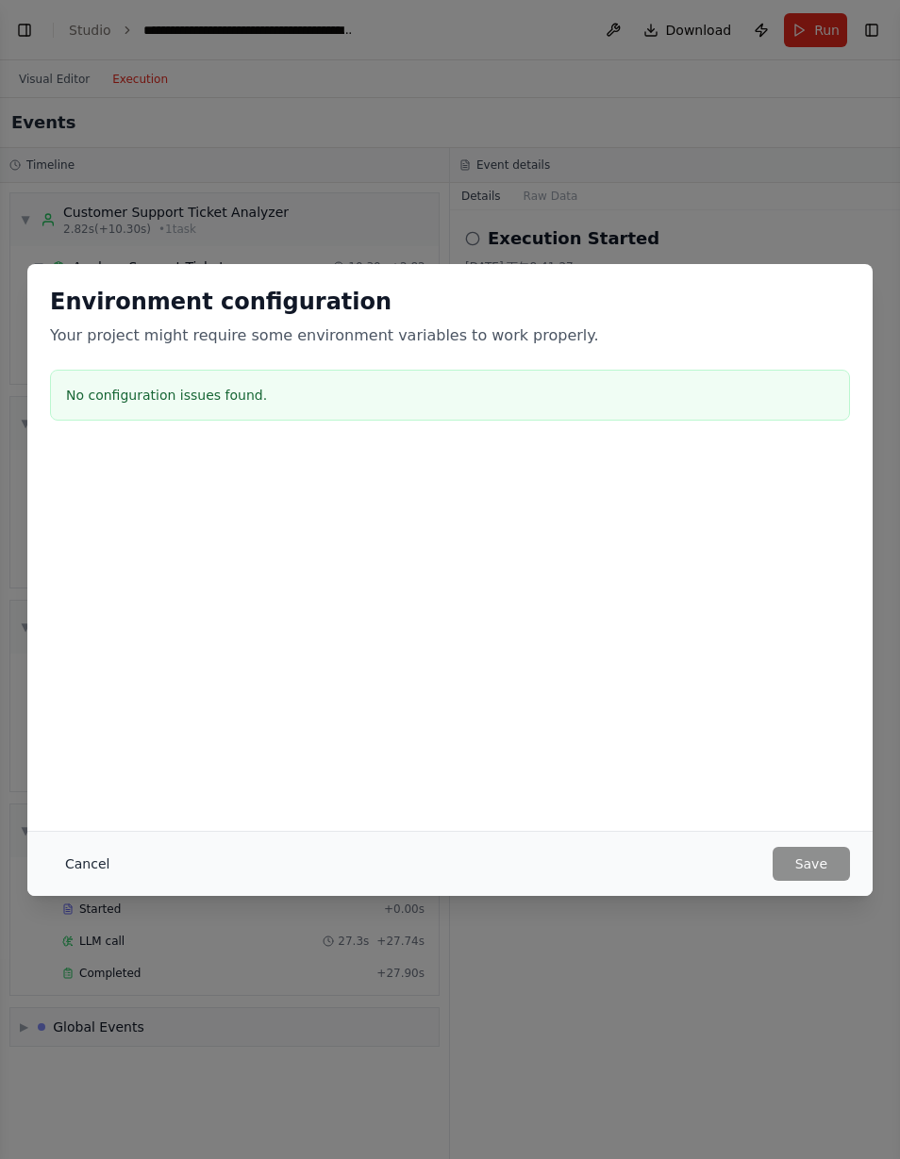
click at [105, 868] on button "Cancel" at bounding box center [87, 864] width 74 height 34
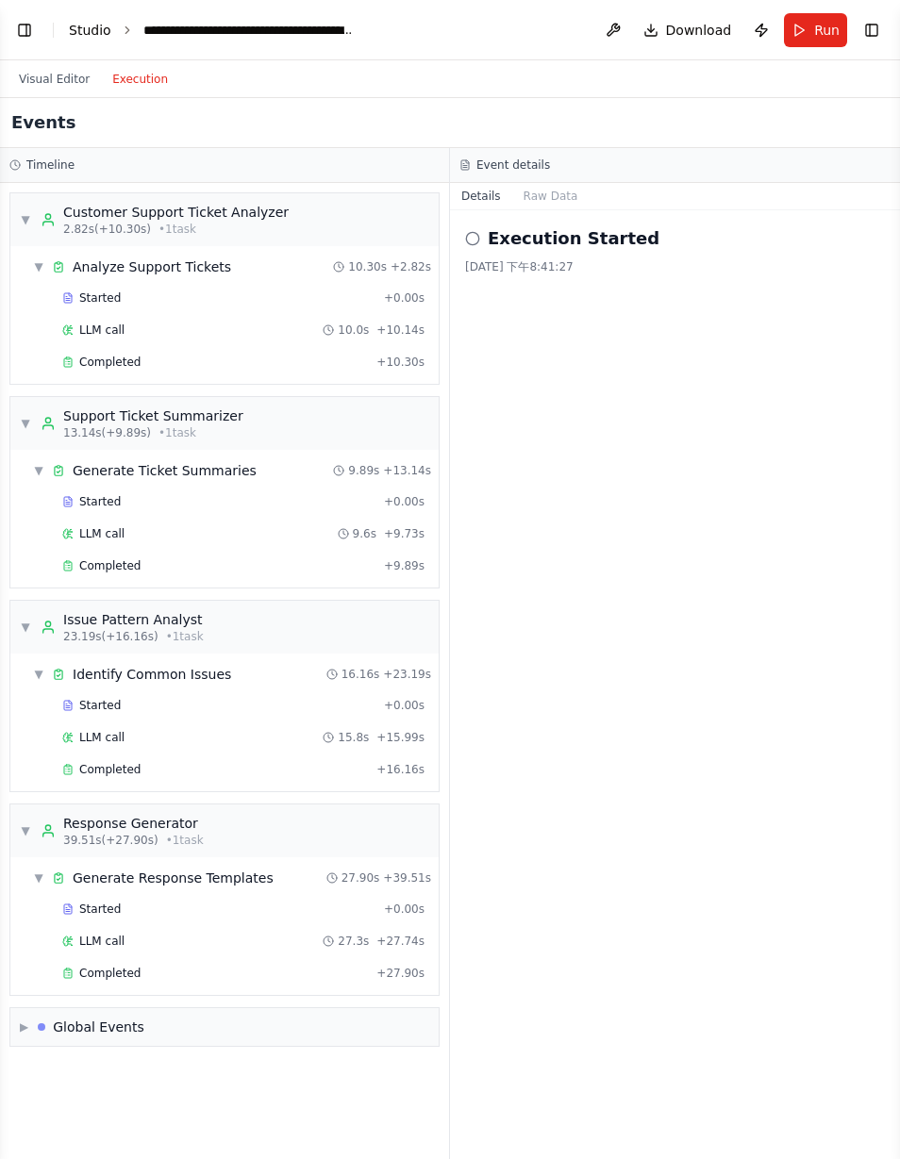
click at [85, 36] on link "Studio" at bounding box center [90, 30] width 42 height 15
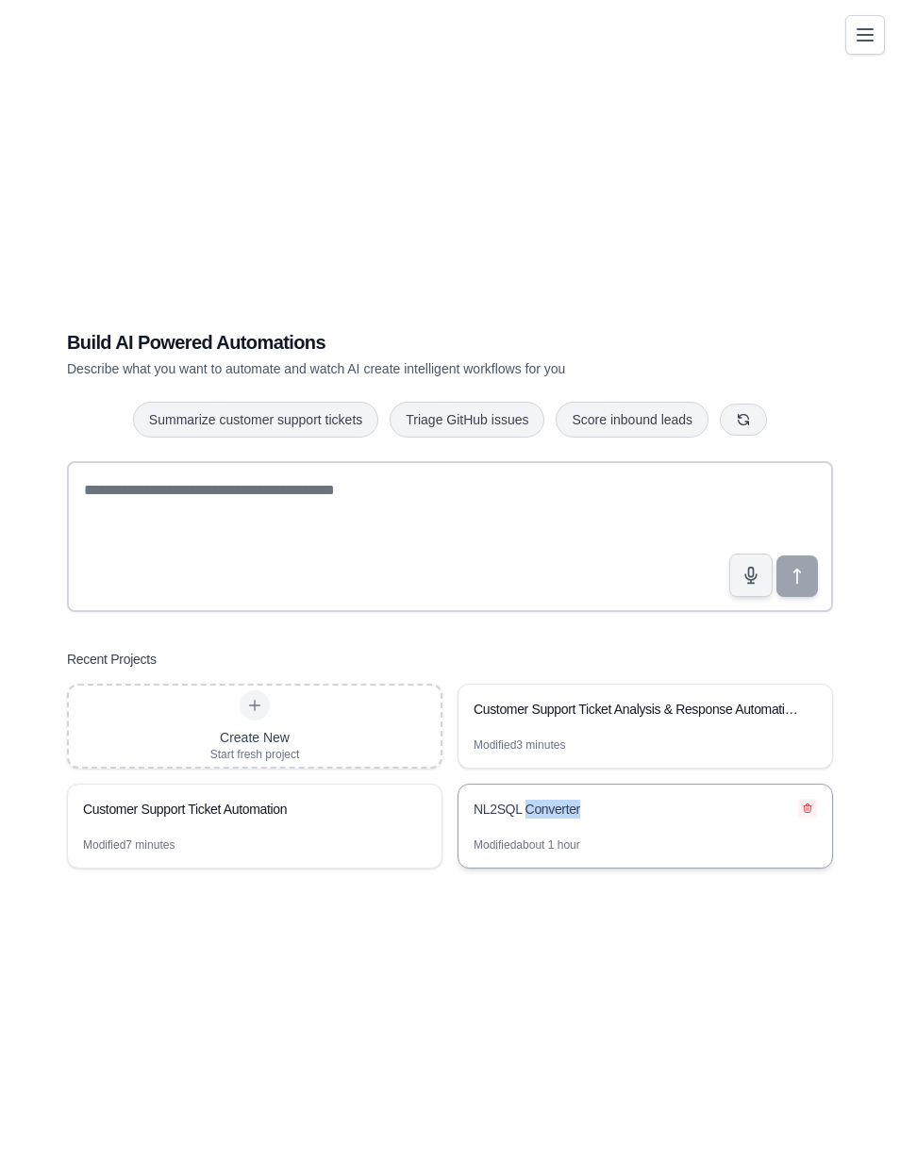
click at [808, 812] on icon at bounding box center [807, 807] width 8 height 8
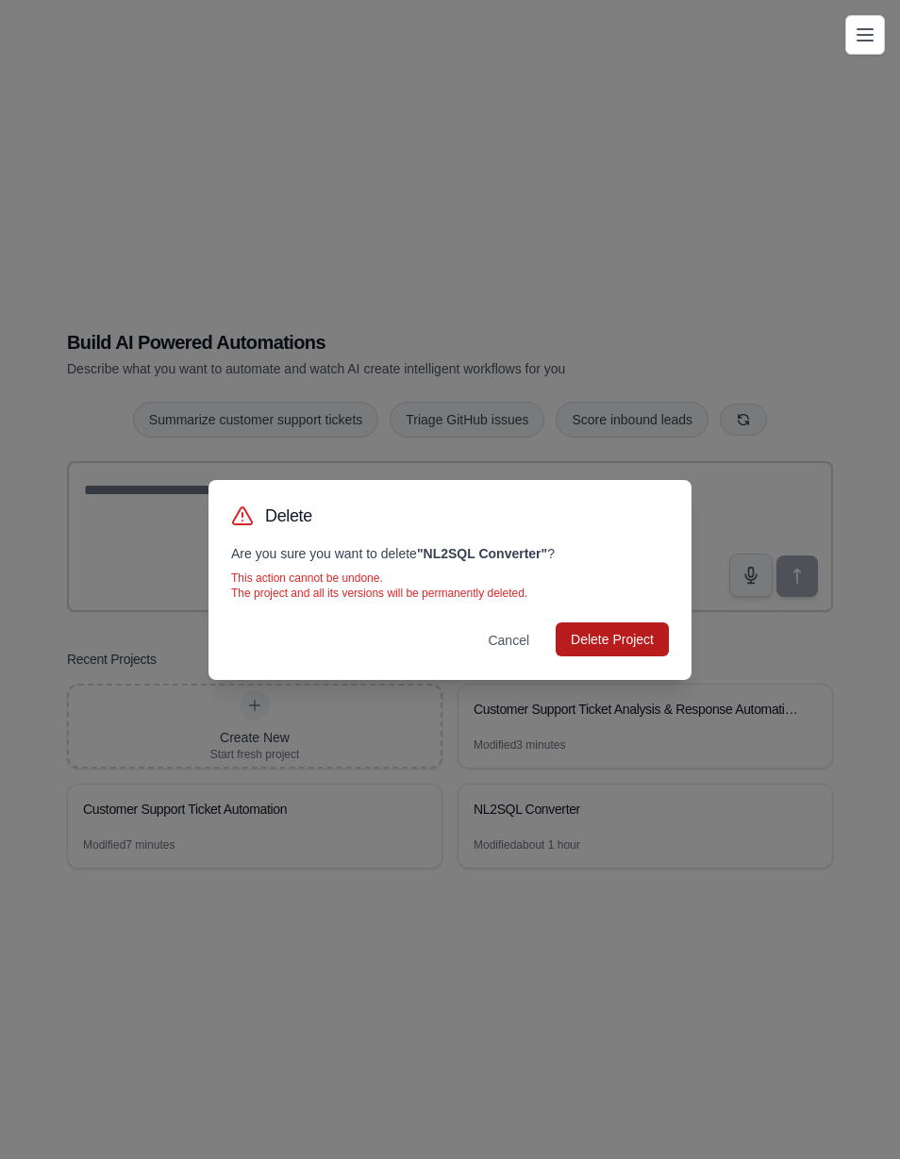
click at [639, 627] on button "Delete Project" at bounding box center [611, 639] width 113 height 34
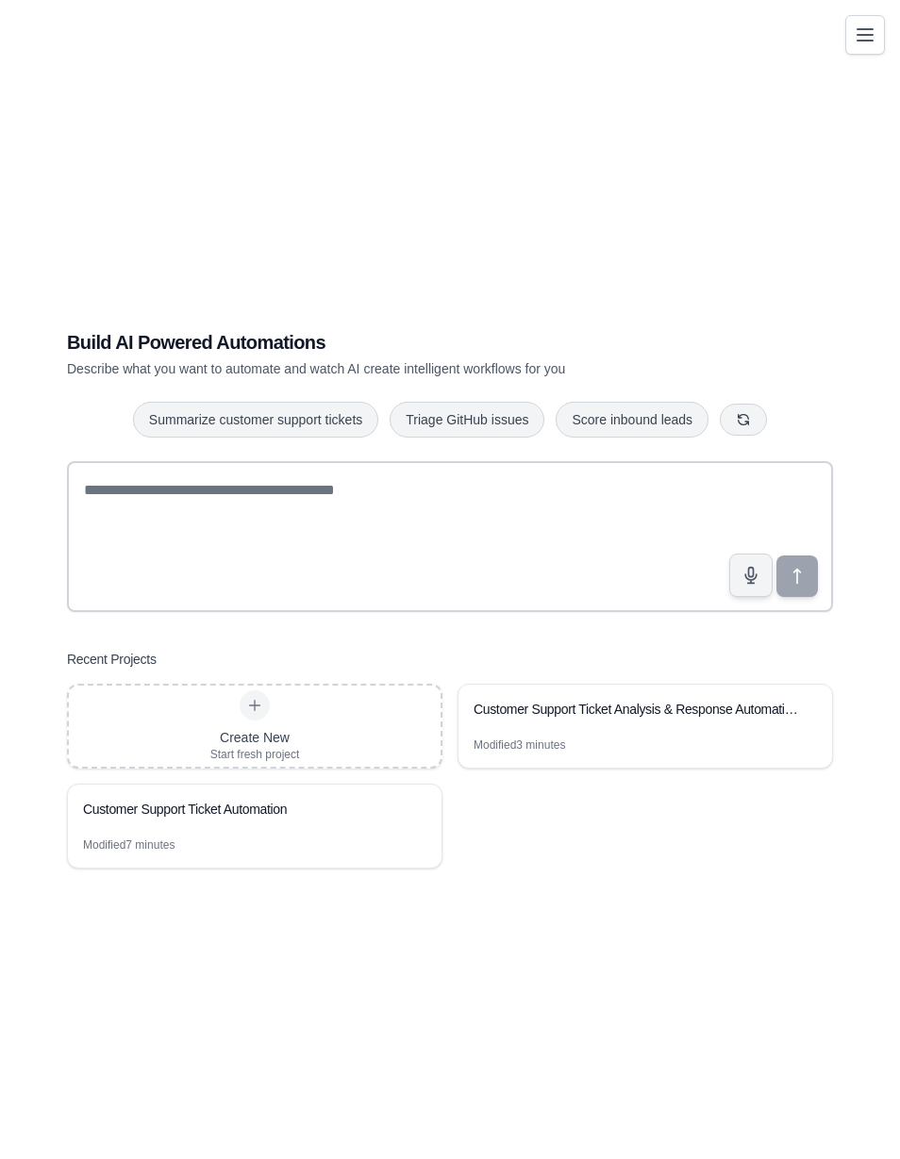
click at [827, 669] on div "Recent Projects" at bounding box center [450, 659] width 766 height 19
click at [358, 868] on div "Modified 7 minutes" at bounding box center [254, 852] width 373 height 30
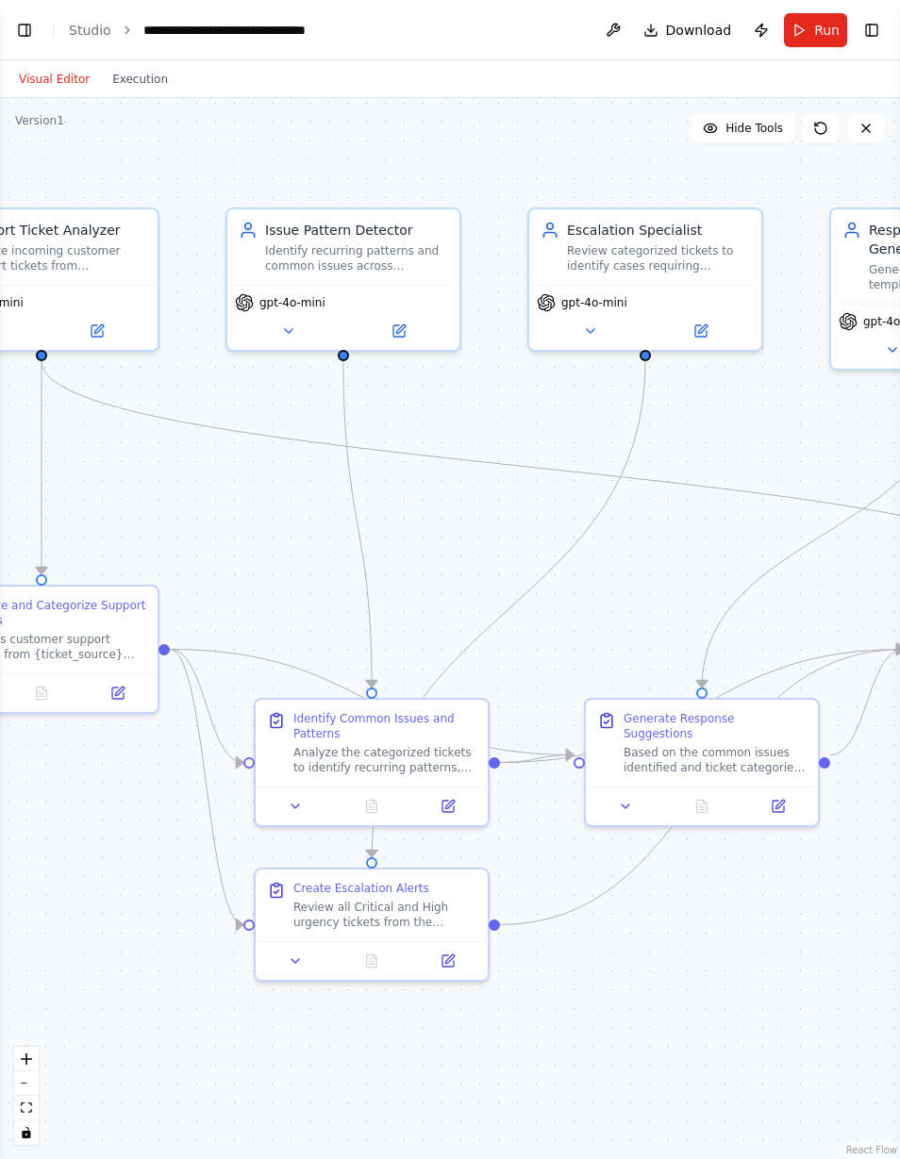
scroll to position [1885, 0]
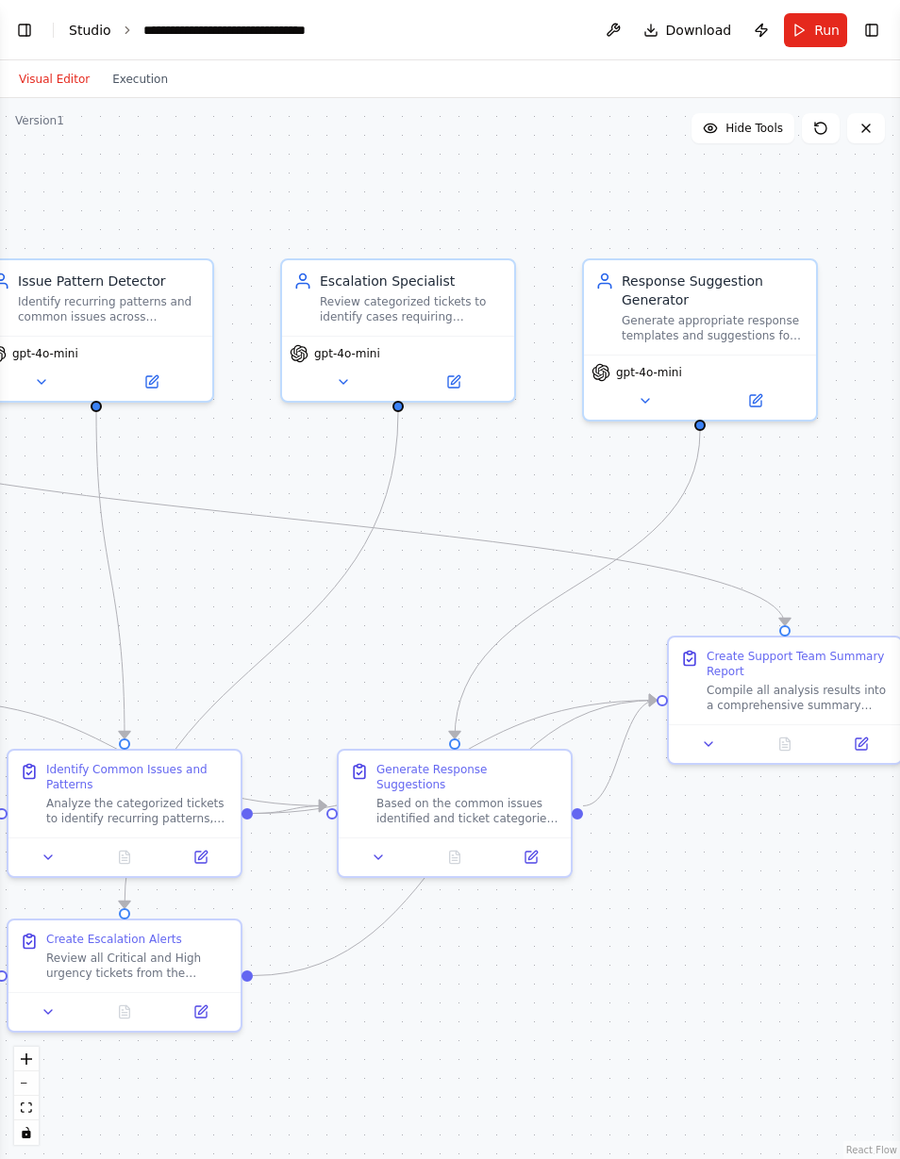
click at [92, 25] on link "Studio" at bounding box center [90, 30] width 42 height 15
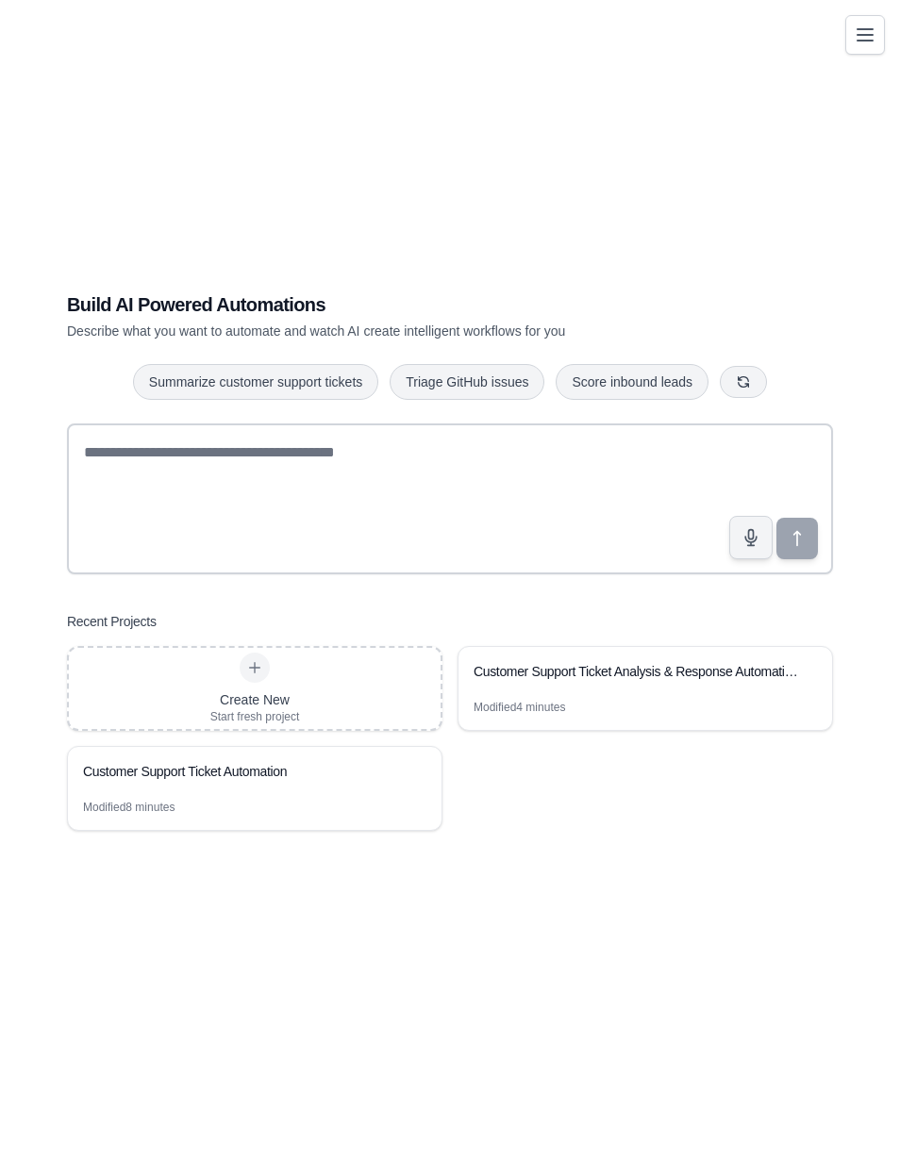
scroll to position [48, 0]
